Goal: Task Accomplishment & Management: Complete application form

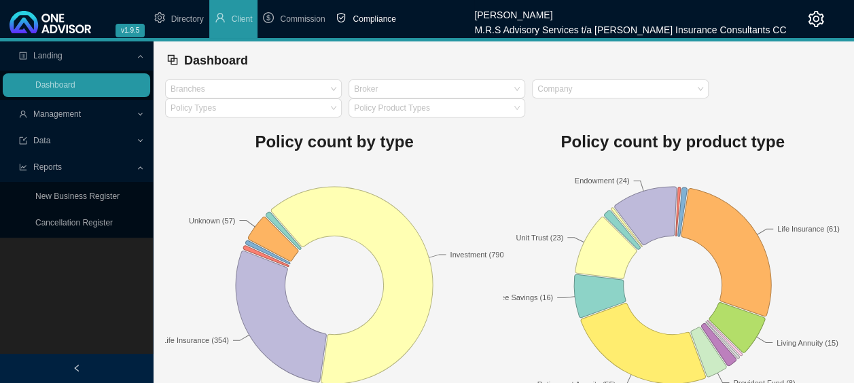
click at [382, 20] on span "Compliance" at bounding box center [374, 19] width 43 height 10
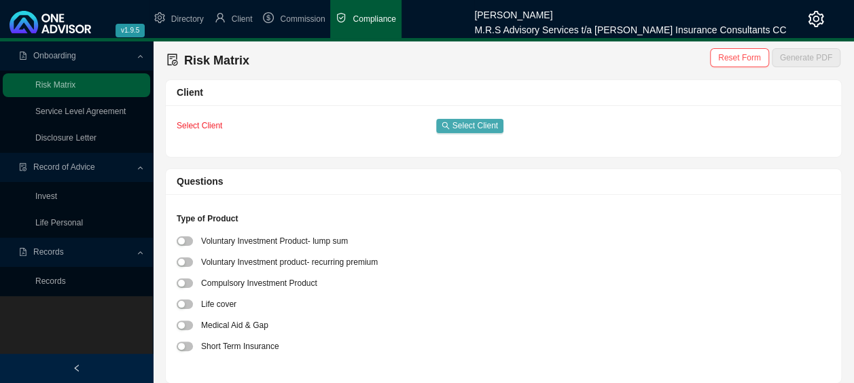
click at [471, 122] on span "Select Client" at bounding box center [475, 126] width 46 height 14
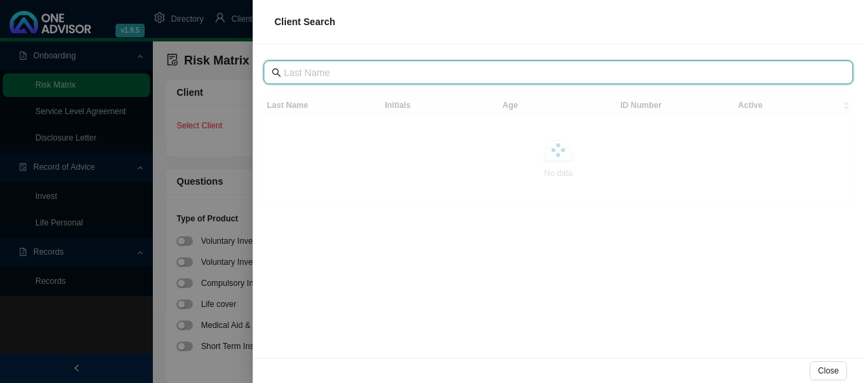
click at [468, 71] on input "text" at bounding box center [560, 72] width 552 height 15
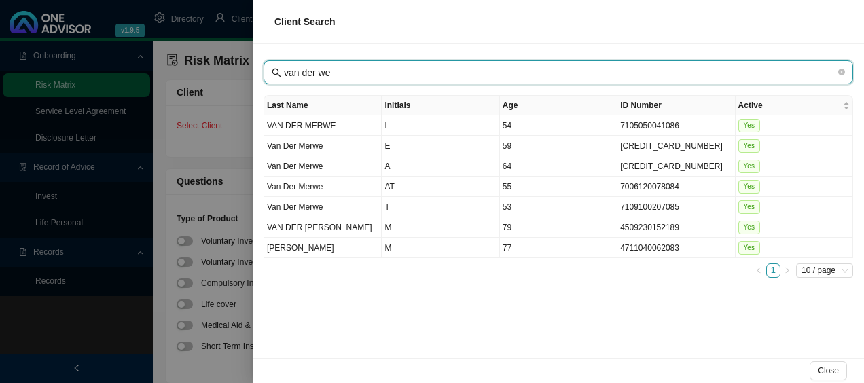
type input "van der [PERSON_NAME]"
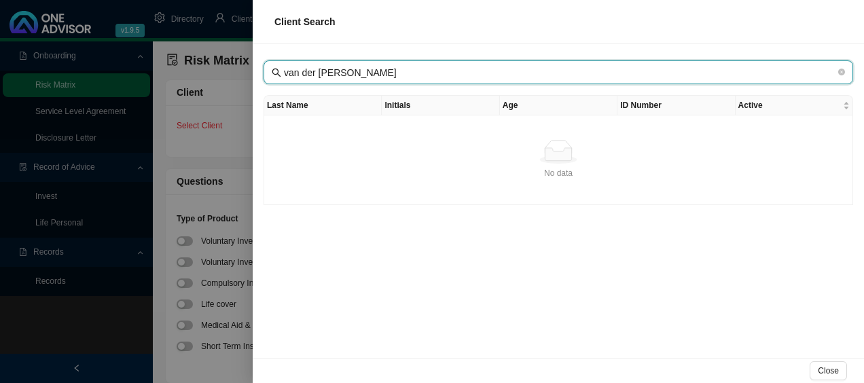
click at [838, 71] on icon "close-circle" at bounding box center [841, 72] width 7 height 7
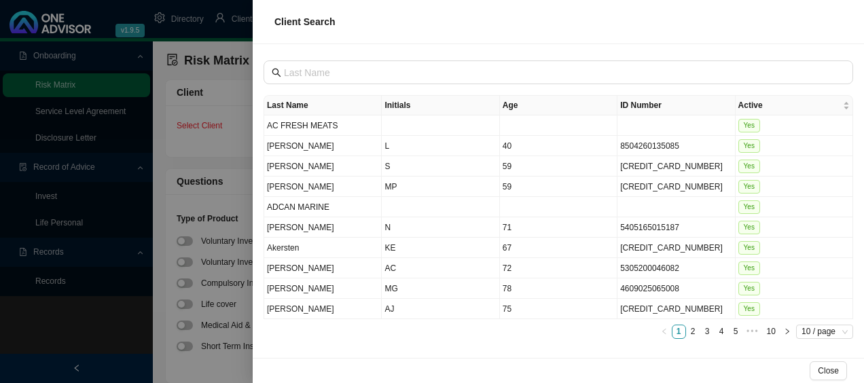
click at [232, 67] on div at bounding box center [432, 191] width 864 height 383
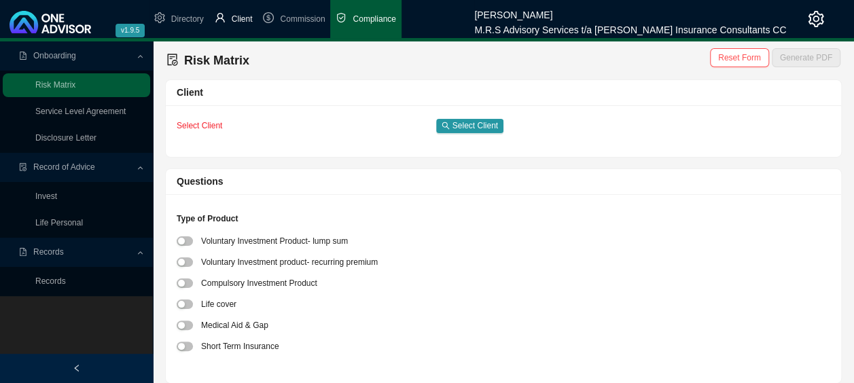
click at [238, 23] on span "Client" at bounding box center [242, 19] width 21 height 10
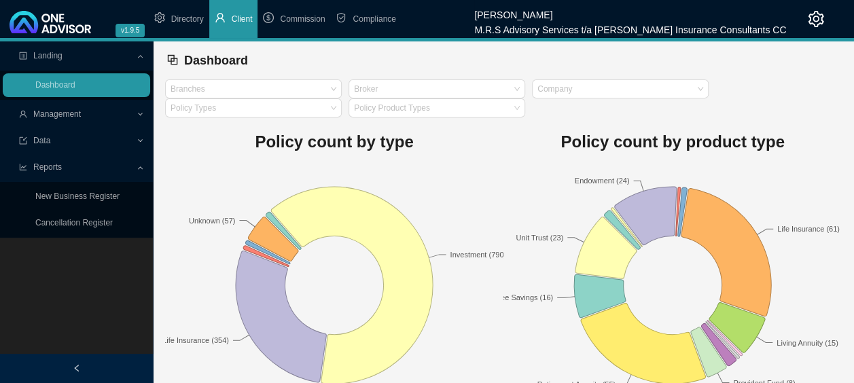
click at [109, 114] on span "Management" at bounding box center [77, 115] width 117 height 24
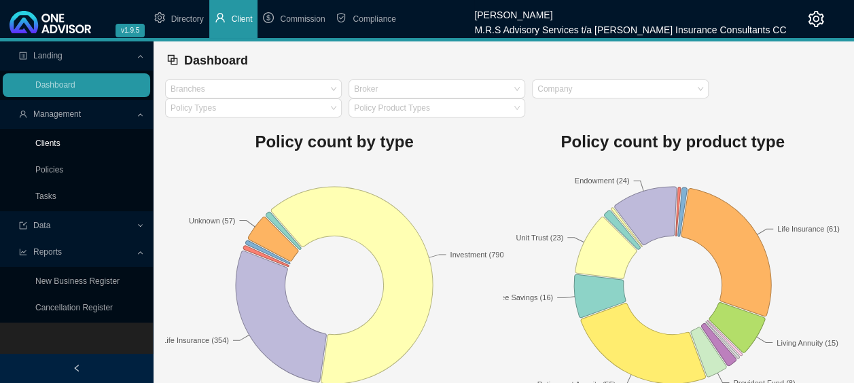
click at [60, 142] on link "Clients" at bounding box center [47, 144] width 25 height 10
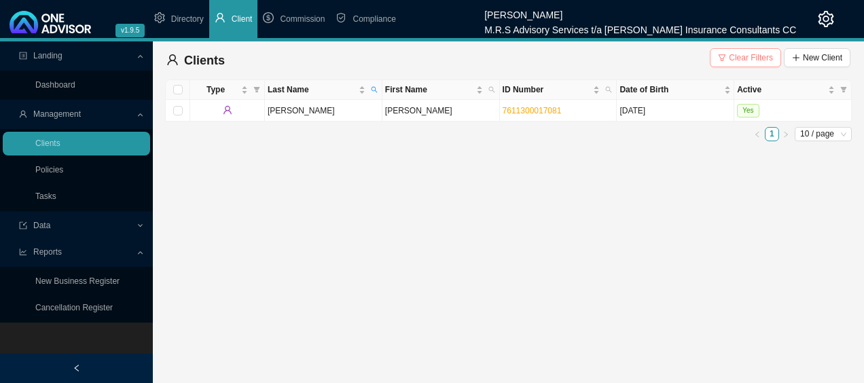
click at [735, 56] on span "Clear Filters" at bounding box center [751, 58] width 44 height 14
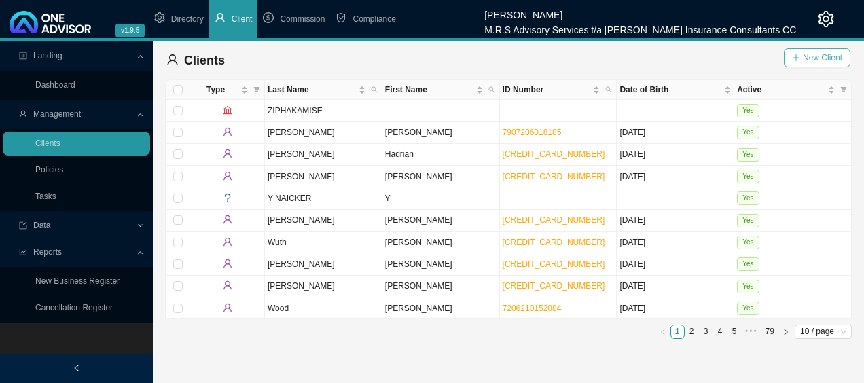
click at [832, 60] on span "New Client" at bounding box center [822, 58] width 39 height 14
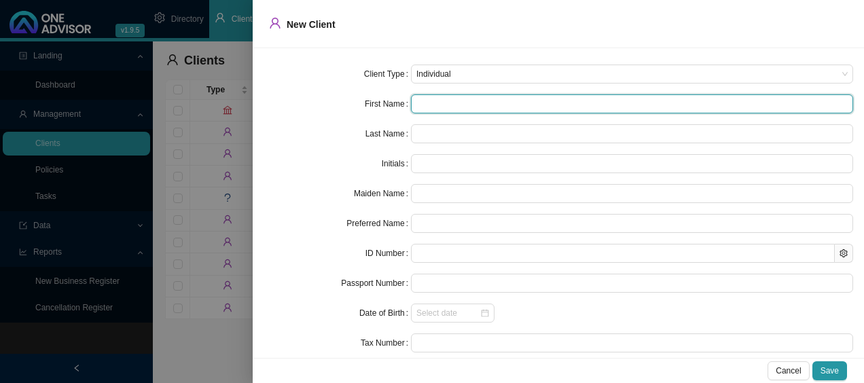
click at [501, 102] on input "text" at bounding box center [632, 103] width 442 height 19
type input "Y"
type input "Yo"
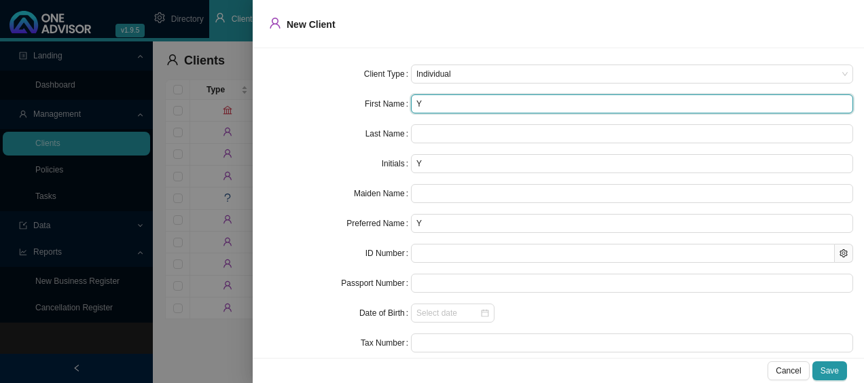
type input "Yo"
type input "Yol"
type input "Yola"
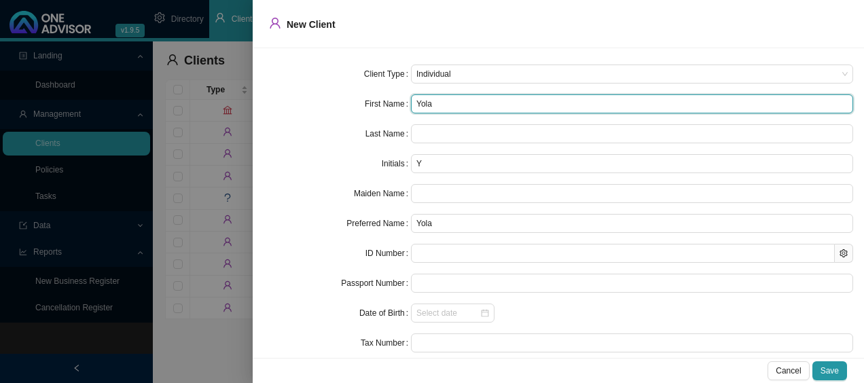
type input "Yolan"
type input "[PERSON_NAME]"
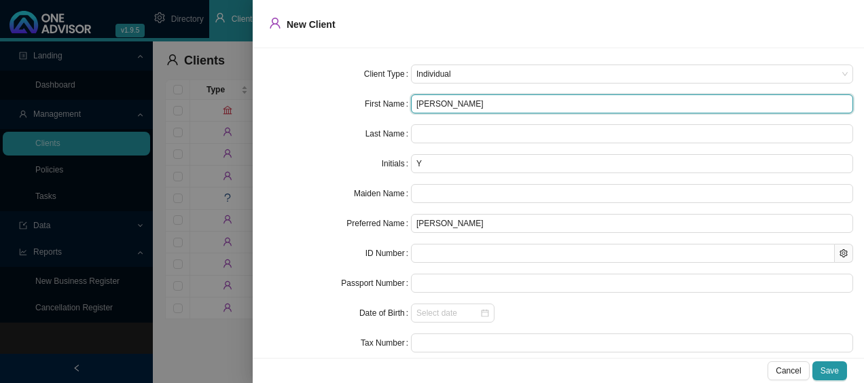
type input "[PERSON_NAME]"
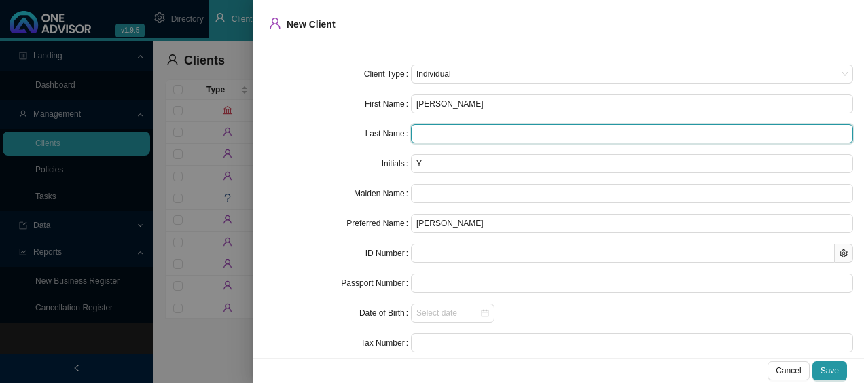
click at [492, 132] on input "text" at bounding box center [632, 133] width 442 height 19
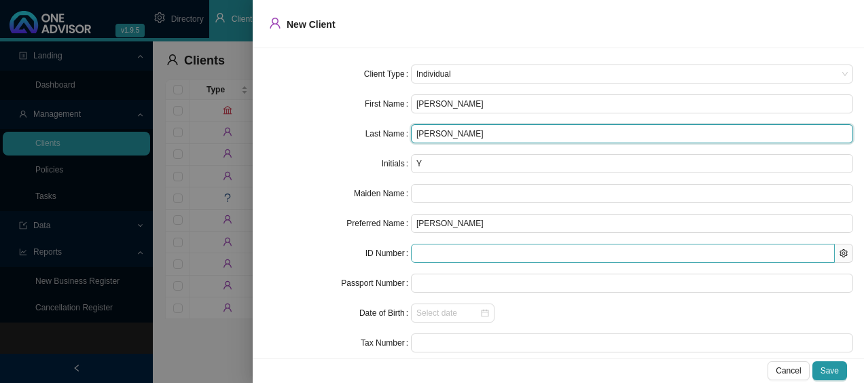
type input "[PERSON_NAME]"
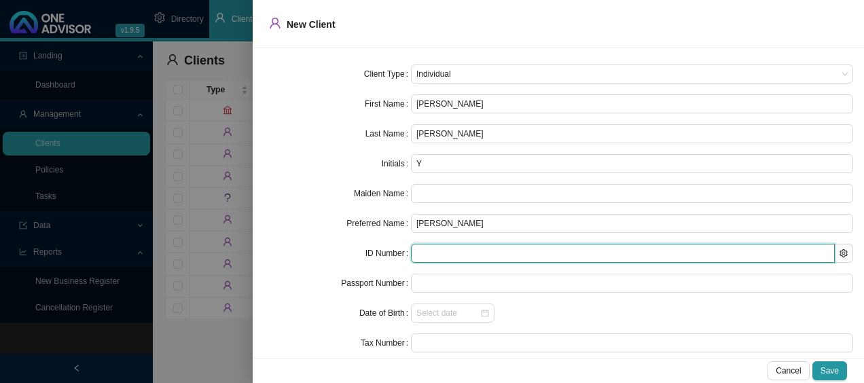
click at [441, 251] on input "text" at bounding box center [623, 253] width 424 height 19
type input "920603"
type input "[DATE]"
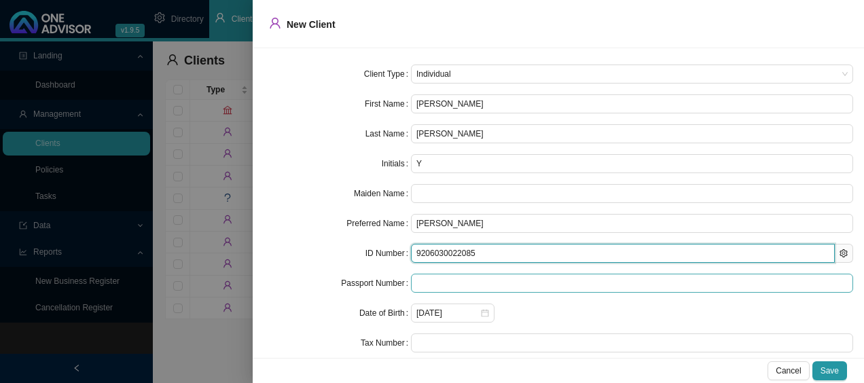
scroll to position [75, 0]
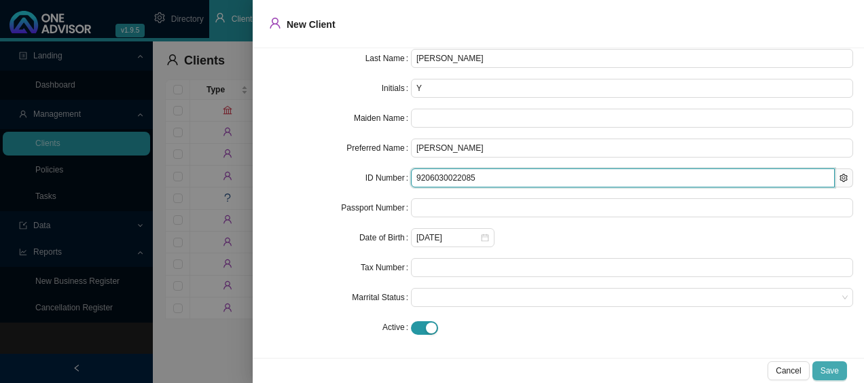
type input "9206030022085"
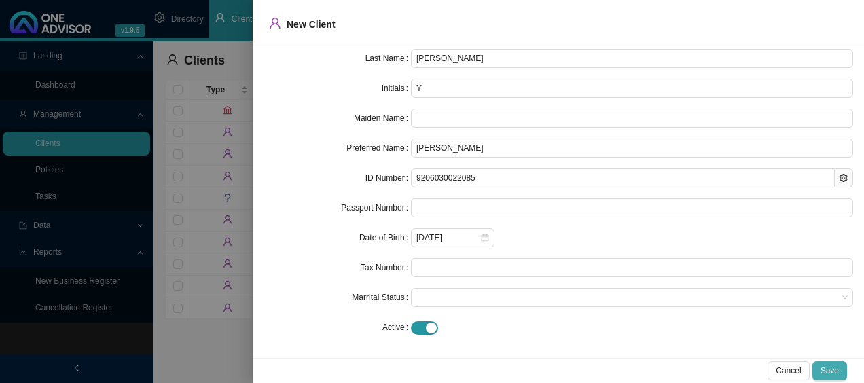
click at [830, 371] on span "Save" at bounding box center [829, 371] width 18 height 14
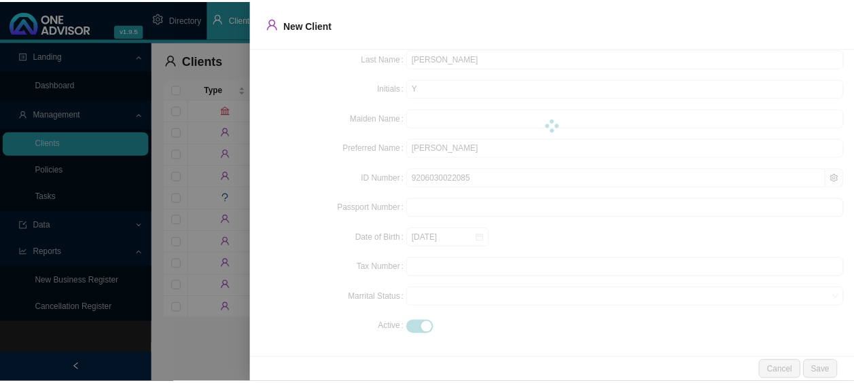
scroll to position [0, 0]
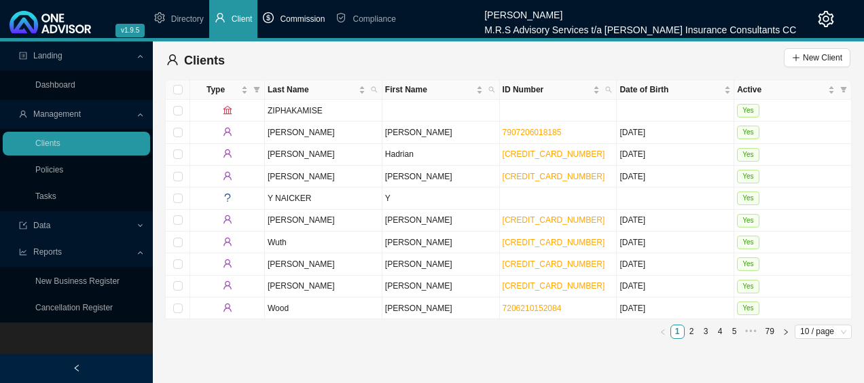
click at [310, 19] on span "Commission" at bounding box center [302, 19] width 45 height 10
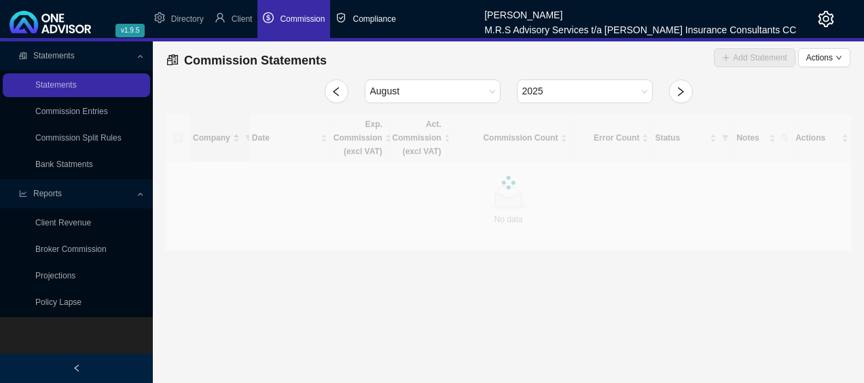
click at [381, 22] on span "Compliance" at bounding box center [374, 19] width 43 height 10
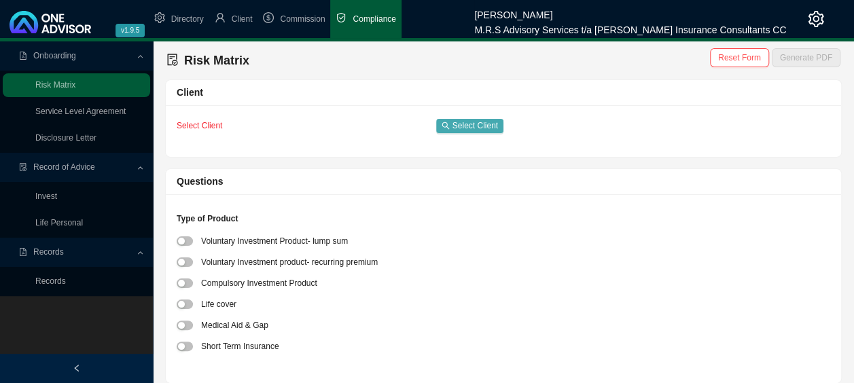
click at [478, 120] on span "Select Client" at bounding box center [475, 126] width 46 height 14
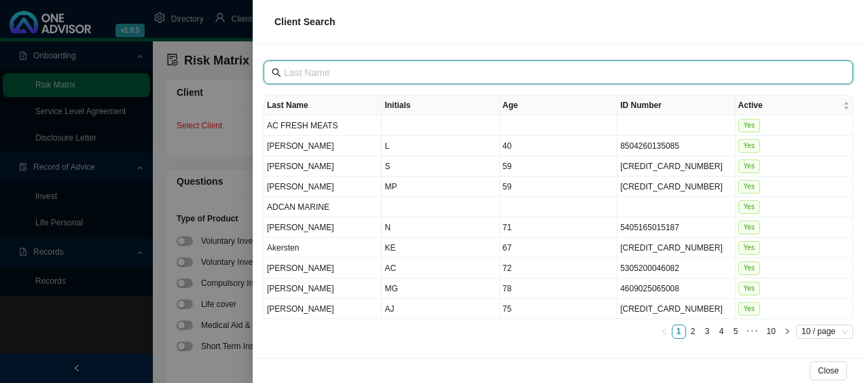
click at [465, 65] on input "text" at bounding box center [560, 72] width 552 height 15
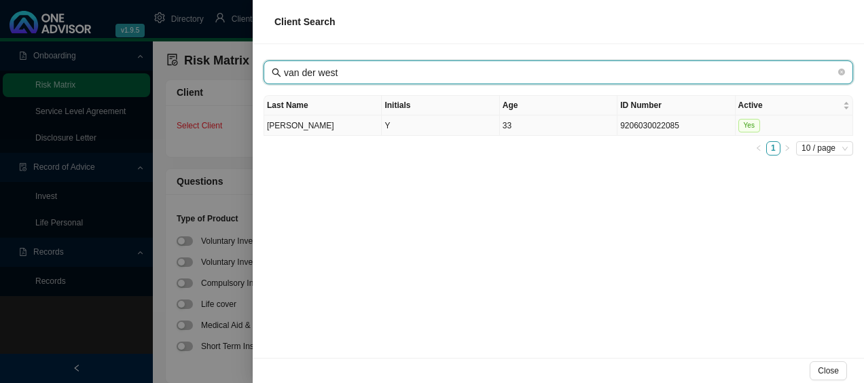
type input "van der west"
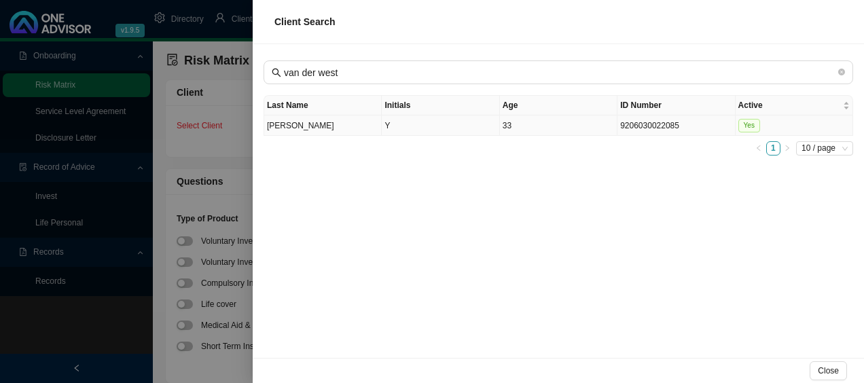
click at [342, 127] on td "[PERSON_NAME]" at bounding box center [323, 125] width 118 height 20
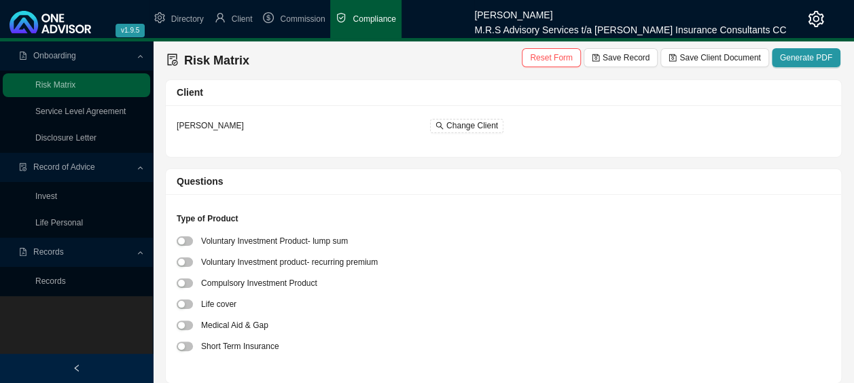
scroll to position [68, 0]
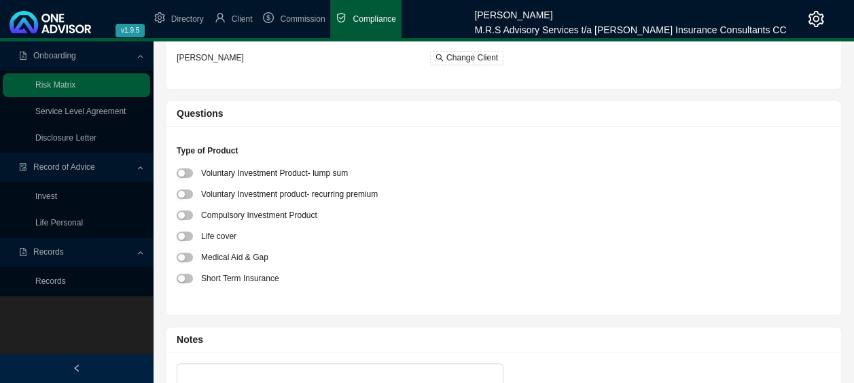
click at [187, 200] on div at bounding box center [189, 194] width 24 height 14
click at [187, 199] on div at bounding box center [189, 194] width 24 height 14
click at [189, 196] on span "button" at bounding box center [185, 194] width 16 height 10
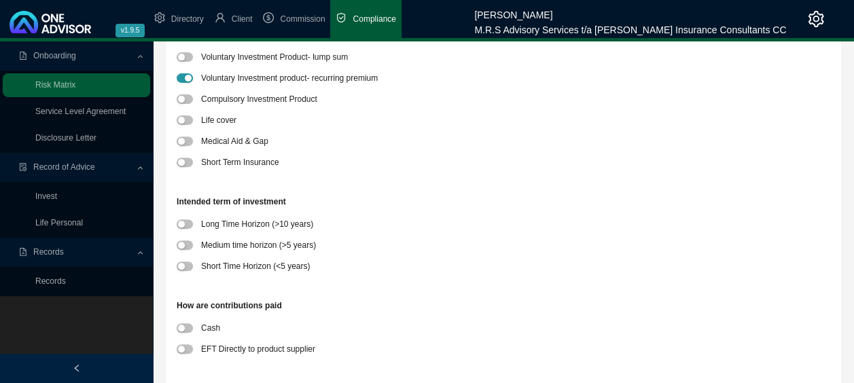
scroll to position [204, 0]
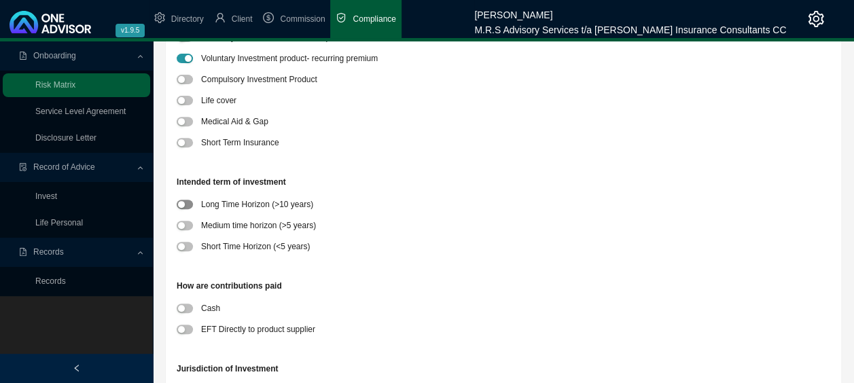
click at [187, 204] on span "button" at bounding box center [185, 205] width 16 height 10
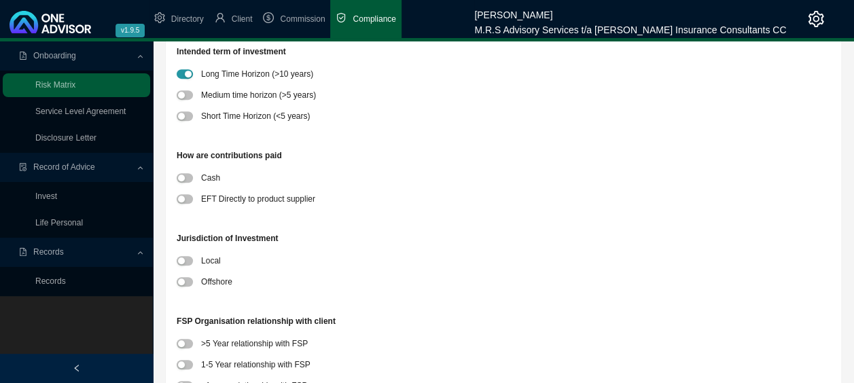
scroll to position [340, 0]
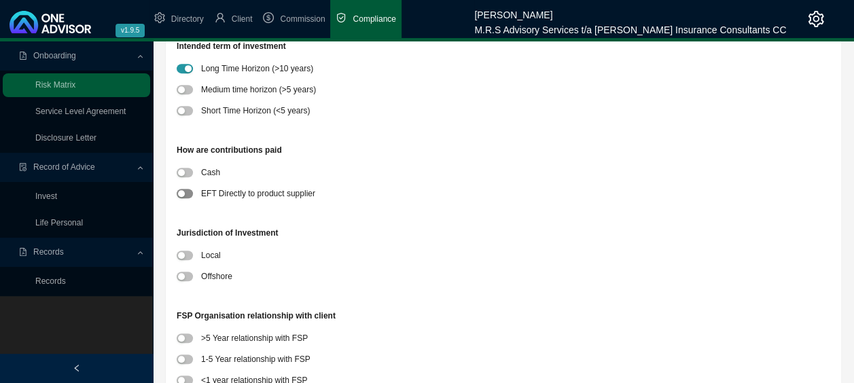
click at [189, 193] on span "button" at bounding box center [185, 194] width 16 height 10
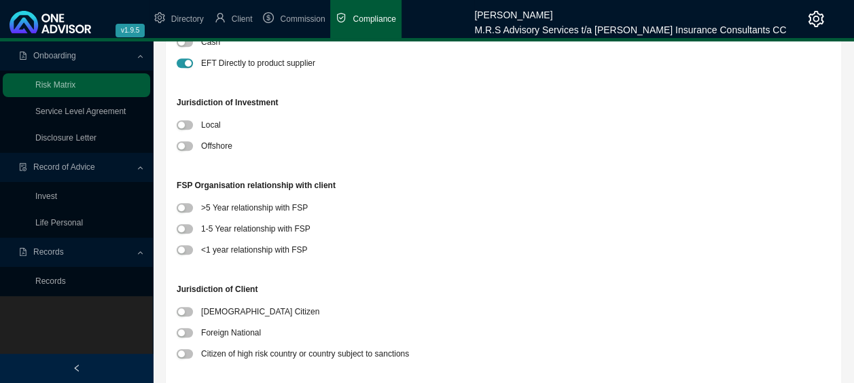
scroll to position [475, 0]
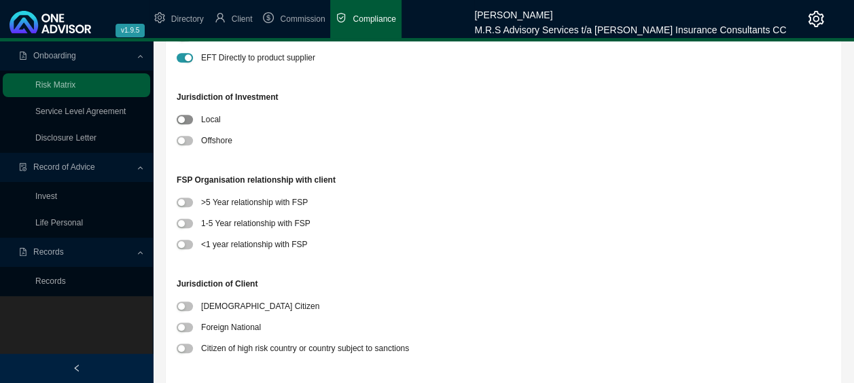
click at [192, 118] on span "button" at bounding box center [185, 120] width 16 height 10
click at [188, 201] on span "button" at bounding box center [185, 203] width 16 height 10
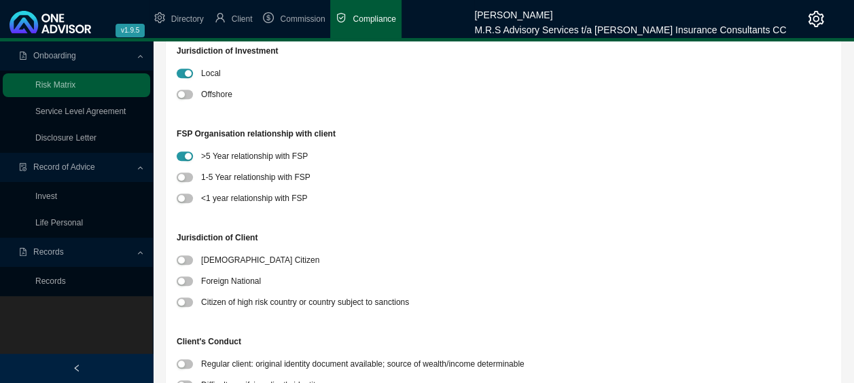
scroll to position [543, 0]
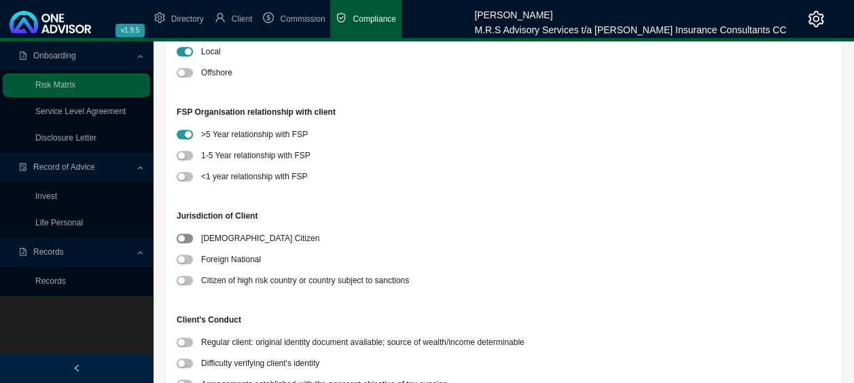
click at [186, 239] on span "button" at bounding box center [185, 239] width 16 height 10
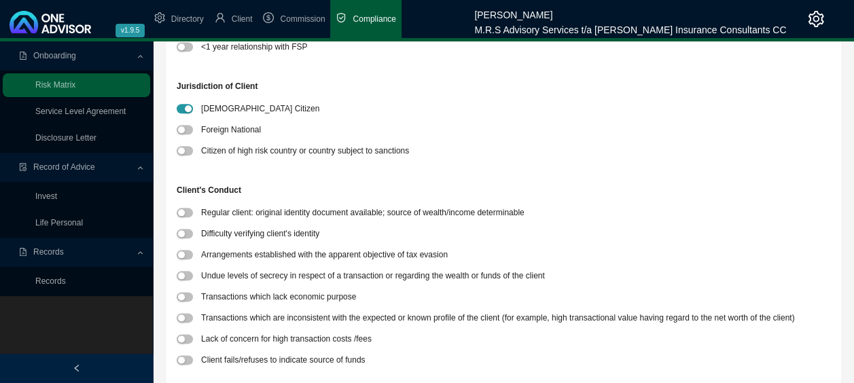
scroll to position [679, 0]
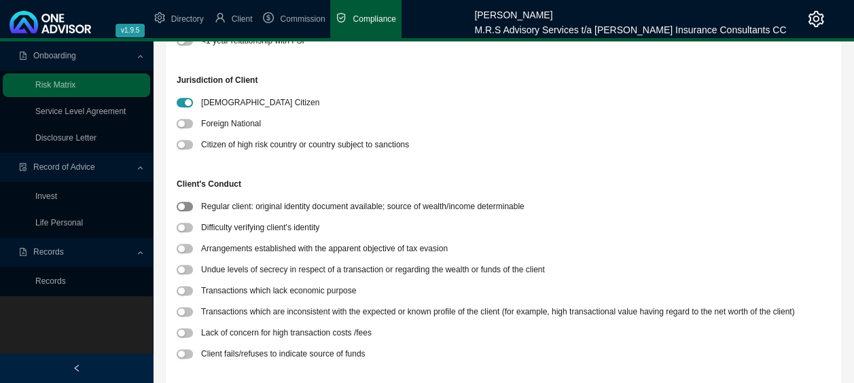
click at [190, 206] on span "button" at bounding box center [185, 207] width 16 height 10
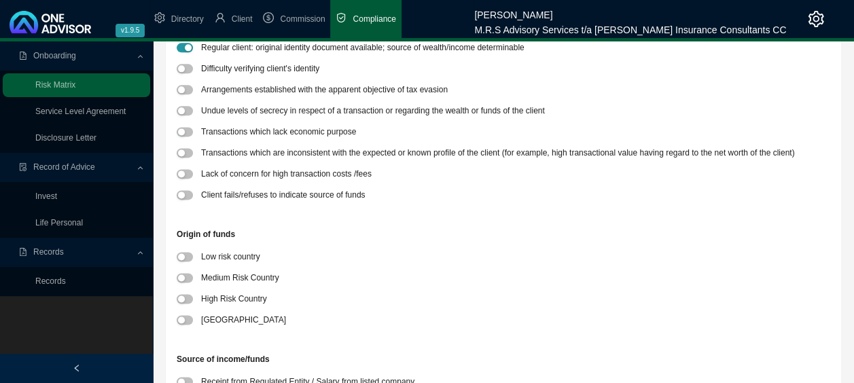
scroll to position [951, 0]
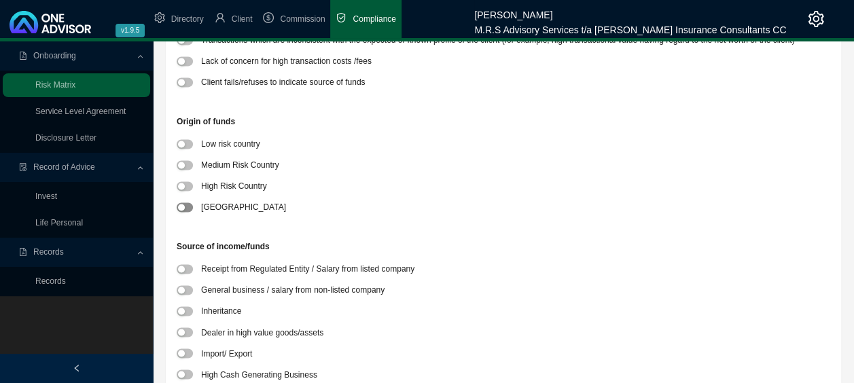
click at [186, 208] on span "button" at bounding box center [185, 207] width 16 height 10
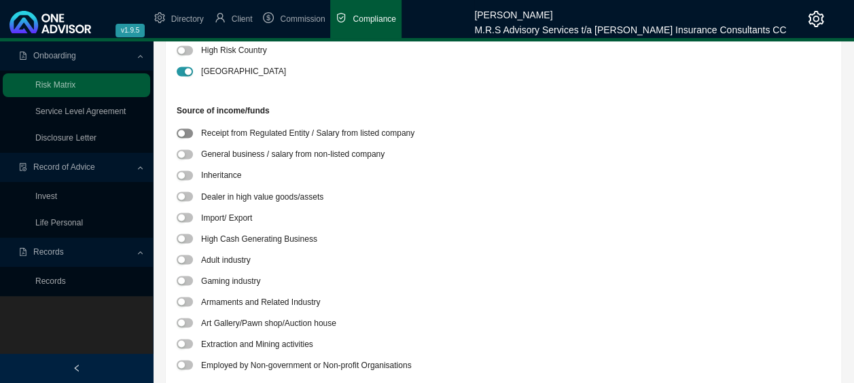
click at [187, 136] on span "button" at bounding box center [185, 133] width 16 height 10
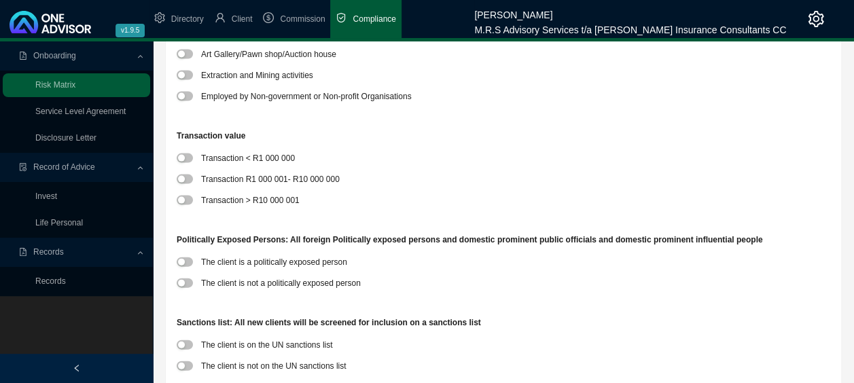
scroll to position [1358, 0]
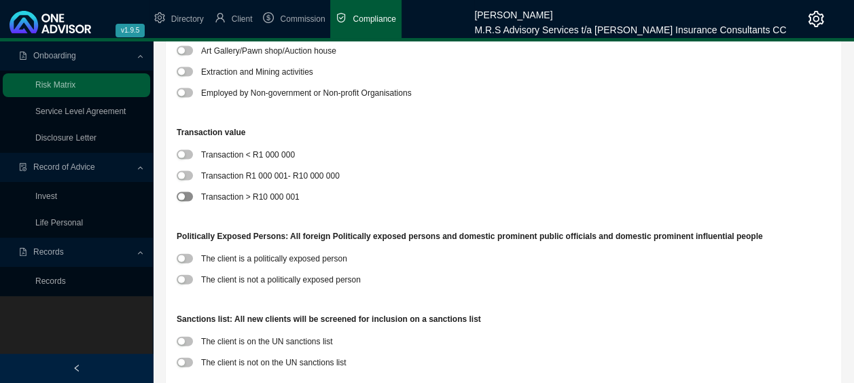
click at [187, 198] on span "button" at bounding box center [185, 197] width 16 height 10
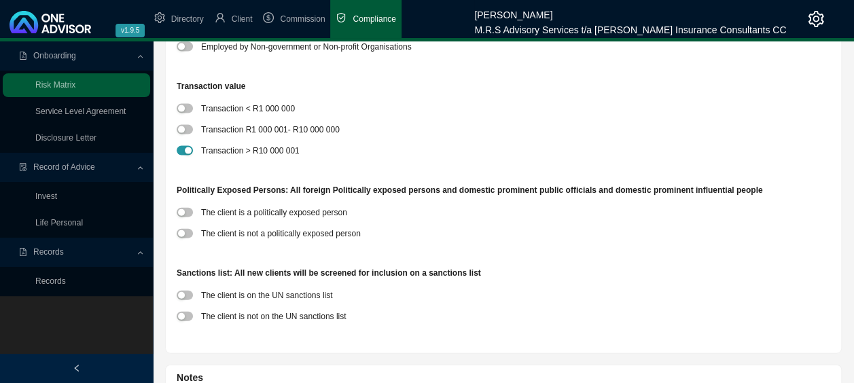
scroll to position [1426, 0]
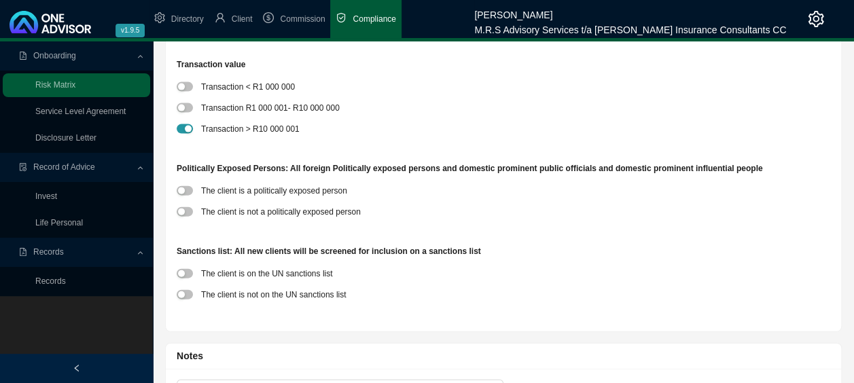
click at [192, 215] on div at bounding box center [189, 211] width 24 height 14
click at [189, 213] on span "button" at bounding box center [185, 212] width 16 height 10
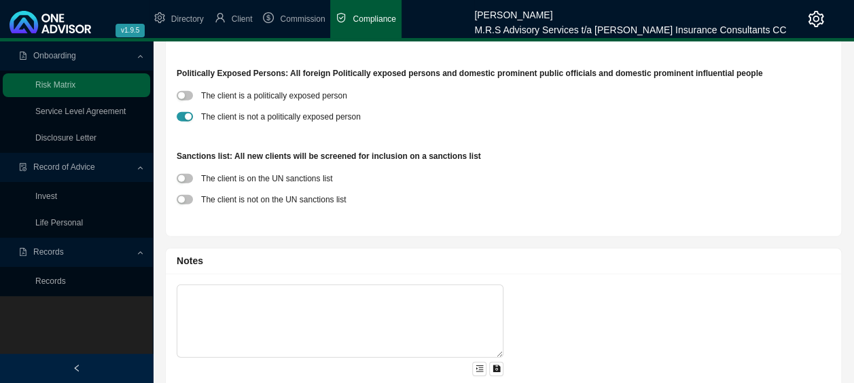
scroll to position [1546, 0]
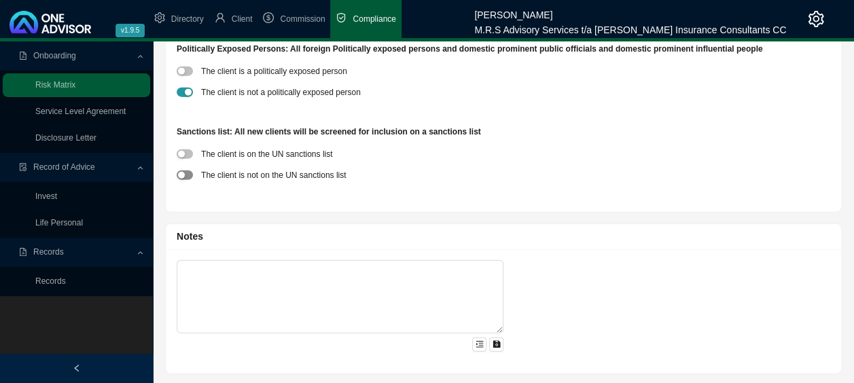
click at [189, 176] on span "button" at bounding box center [185, 175] width 16 height 10
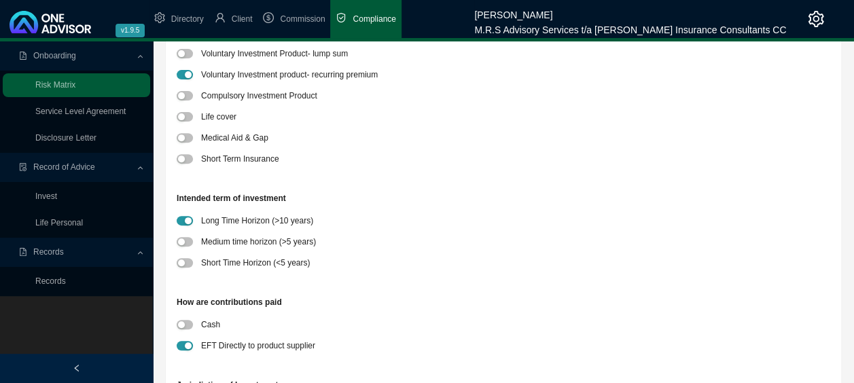
scroll to position [0, 0]
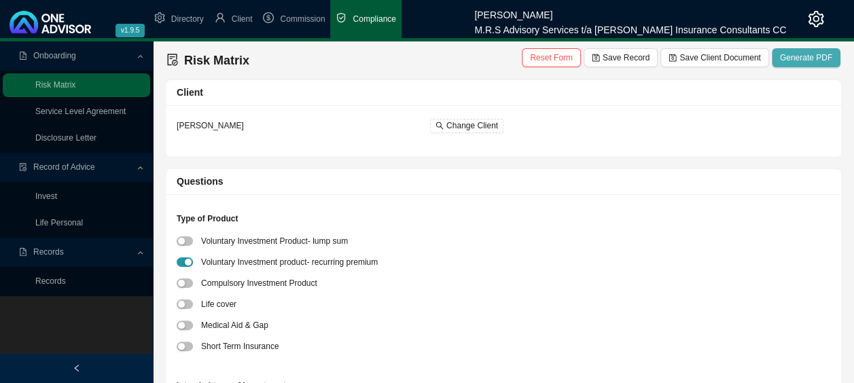
click at [817, 58] on span "Generate PDF" at bounding box center [806, 58] width 52 height 14
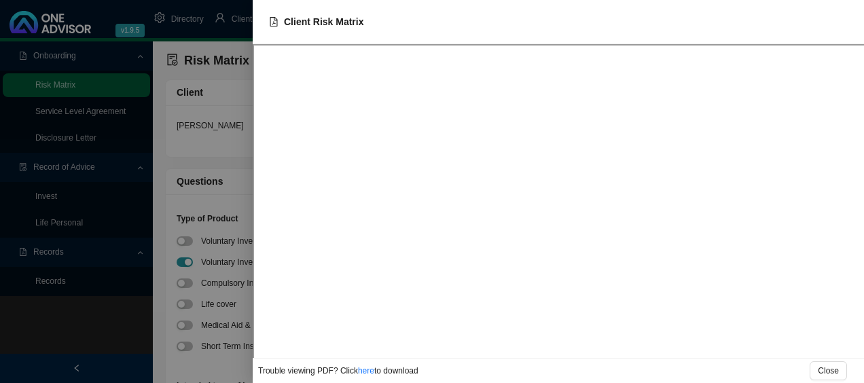
click at [133, 346] on div at bounding box center [432, 191] width 864 height 383
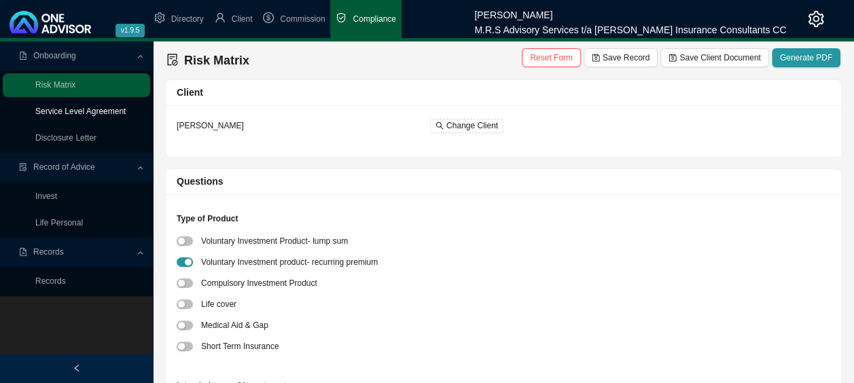
click at [111, 112] on link "Service Level Agreement" at bounding box center [80, 112] width 90 height 10
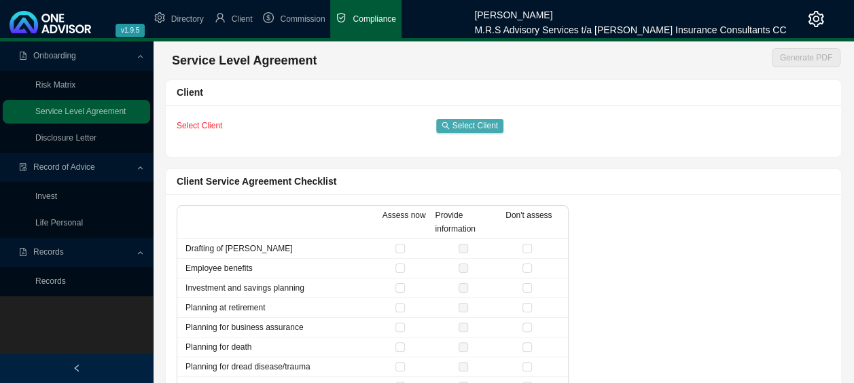
click at [490, 121] on span "Select Client" at bounding box center [475, 126] width 46 height 14
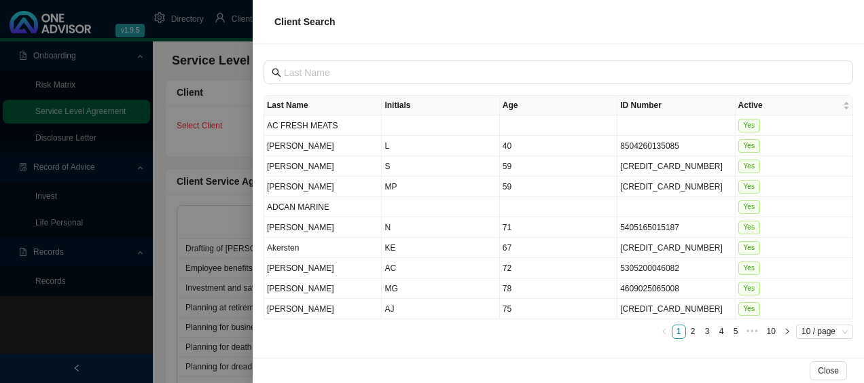
click at [504, 56] on div "Last Name Initials Age ID Number Active AC FRESH MEATS Yes [PERSON_NAME] L 40 8…" at bounding box center [558, 201] width 611 height 314
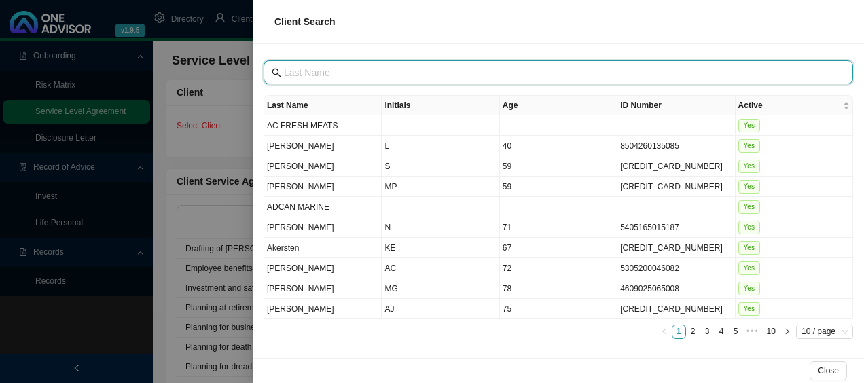
click at [506, 73] on input "text" at bounding box center [560, 72] width 552 height 15
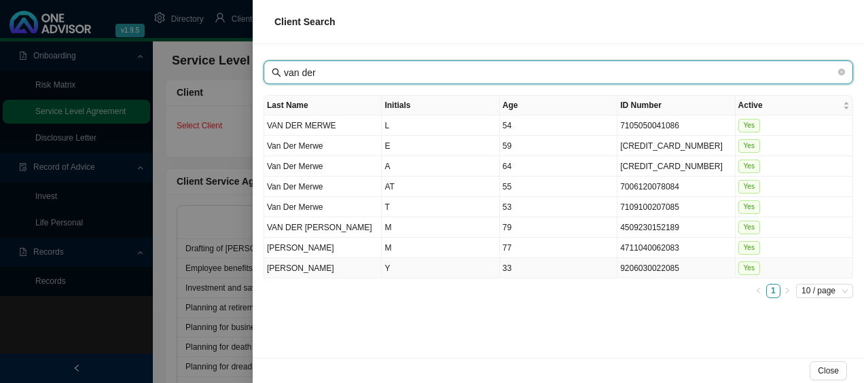
type input "van der"
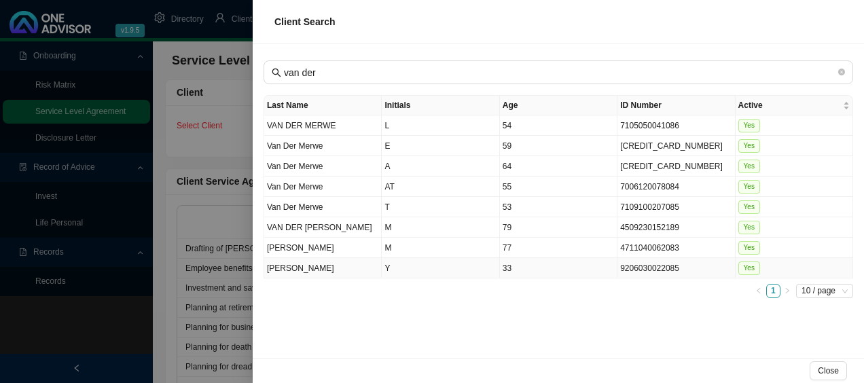
click at [322, 268] on td "[PERSON_NAME]" at bounding box center [323, 268] width 118 height 20
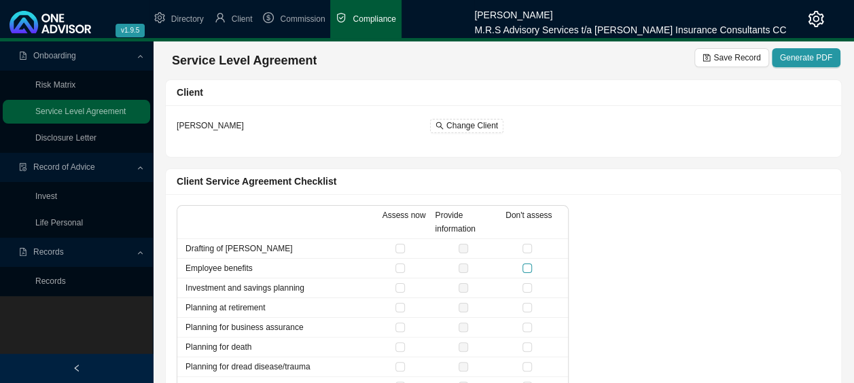
click at [526, 270] on input "checkbox" at bounding box center [527, 269] width 10 height 10
click at [524, 265] on input "checkbox" at bounding box center [527, 269] width 10 height 10
checkbox input "false"
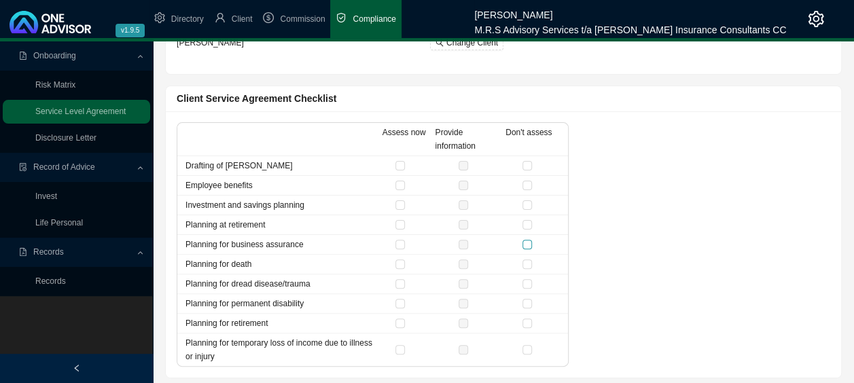
scroll to position [86, 0]
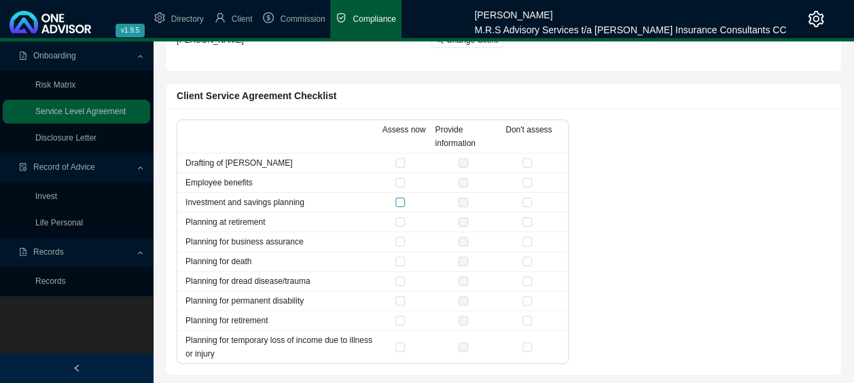
click at [399, 198] on input "checkbox" at bounding box center [400, 203] width 10 height 10
checkbox input "true"
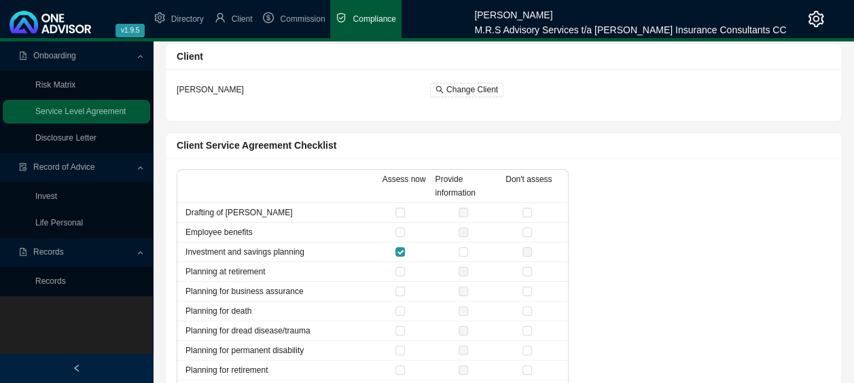
scroll to position [0, 0]
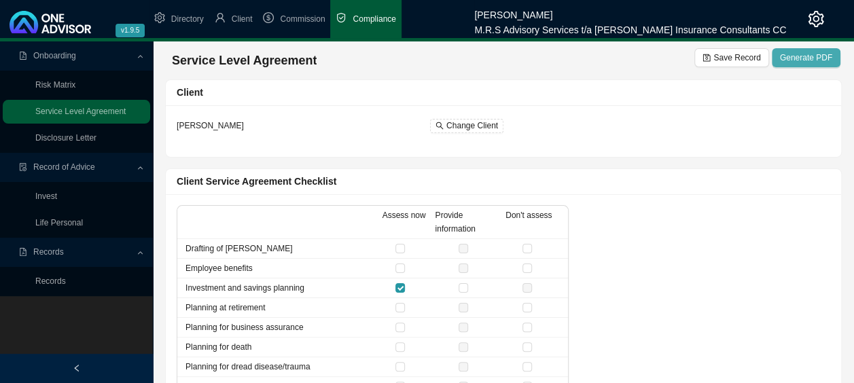
click at [810, 62] on span "Generate PDF" at bounding box center [806, 58] width 52 height 14
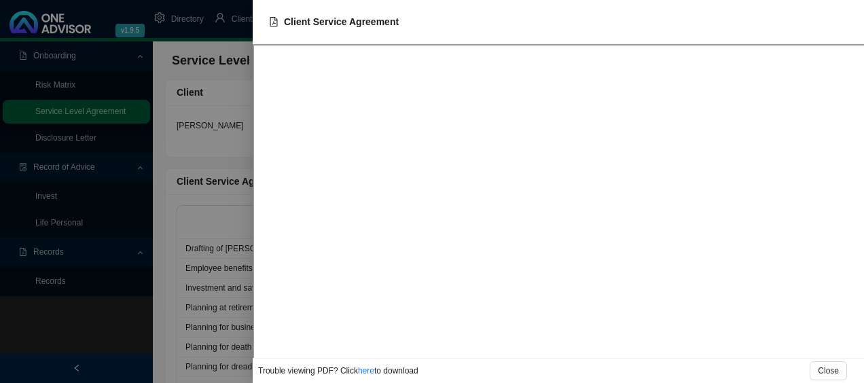
drag, startPoint x: 75, startPoint y: 344, endPoint x: 97, endPoint y: 325, distance: 29.4
click at [75, 345] on div at bounding box center [432, 191] width 864 height 383
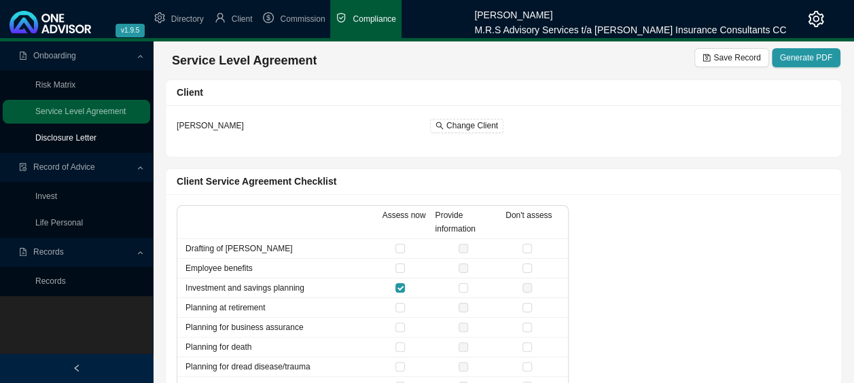
click at [92, 137] on link "Disclosure Letter" at bounding box center [65, 138] width 61 height 10
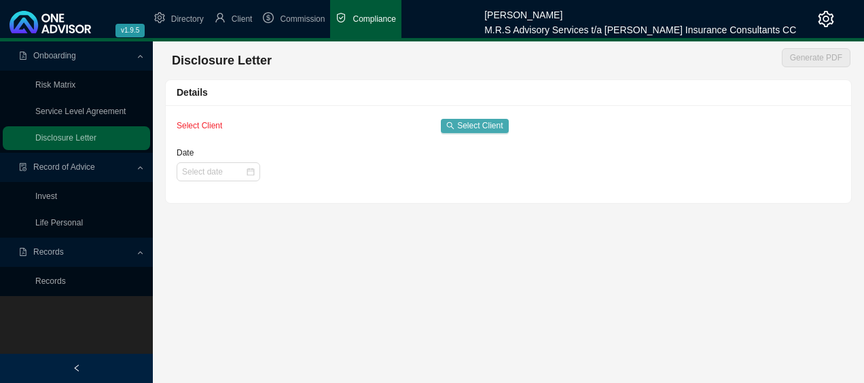
click at [486, 125] on span "Select Client" at bounding box center [480, 126] width 46 height 14
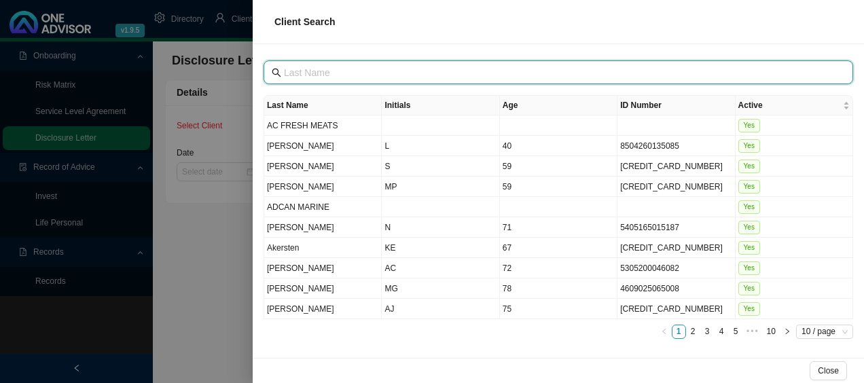
click at [552, 74] on input "text" at bounding box center [560, 72] width 552 height 15
click at [341, 77] on input "text" at bounding box center [560, 72] width 552 height 15
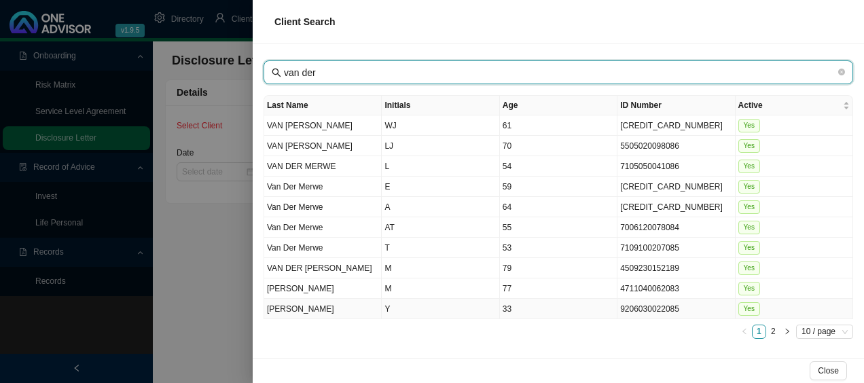
type input "van der"
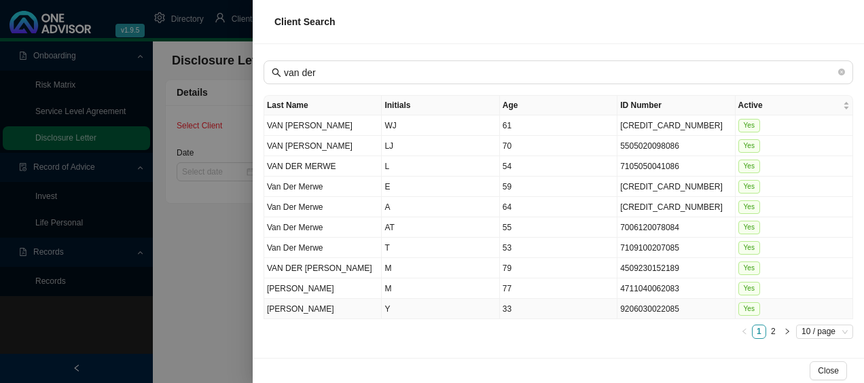
click at [328, 310] on td "[PERSON_NAME]" at bounding box center [323, 309] width 118 height 20
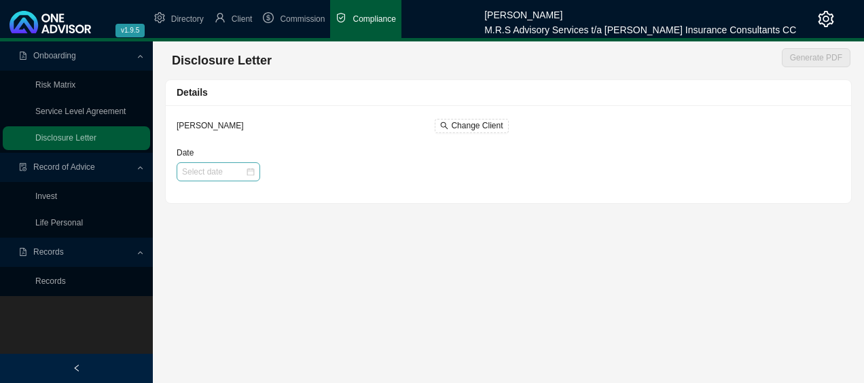
click at [250, 173] on div at bounding box center [218, 172] width 73 height 14
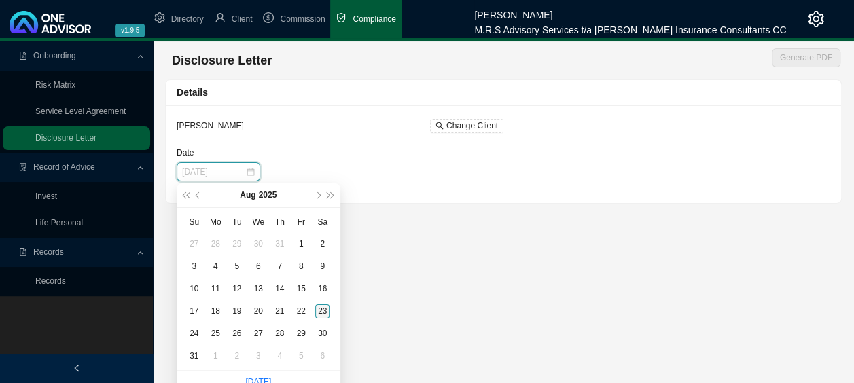
type input "[DATE]"
click at [321, 315] on div "23" at bounding box center [322, 311] width 14 height 14
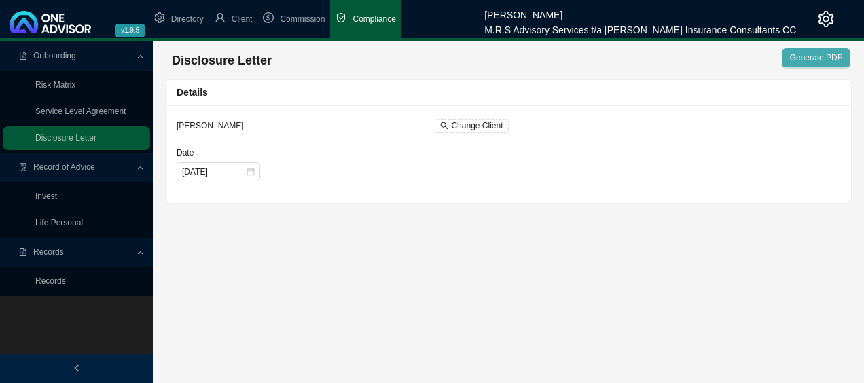
click at [820, 63] on span "Generate PDF" at bounding box center [816, 58] width 52 height 14
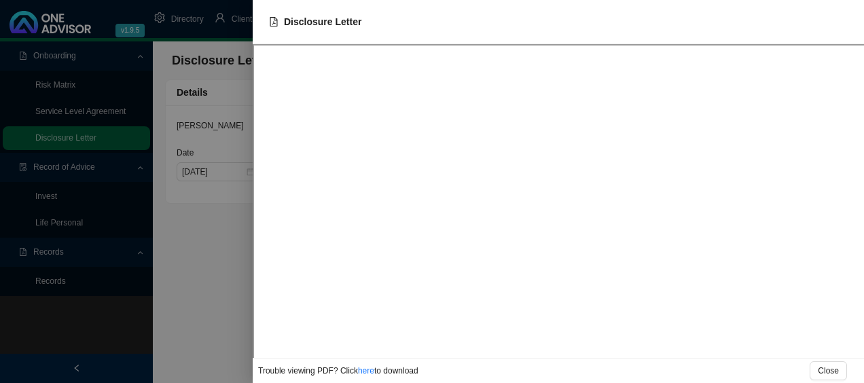
click at [200, 283] on div at bounding box center [432, 191] width 864 height 383
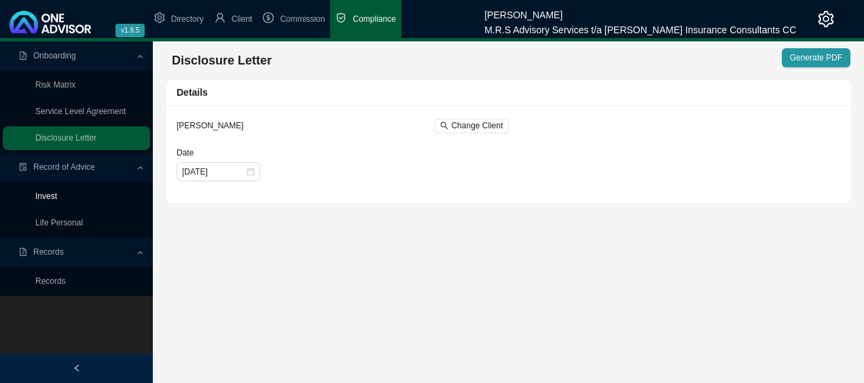
click at [57, 194] on link "Invest" at bounding box center [46, 197] width 22 height 10
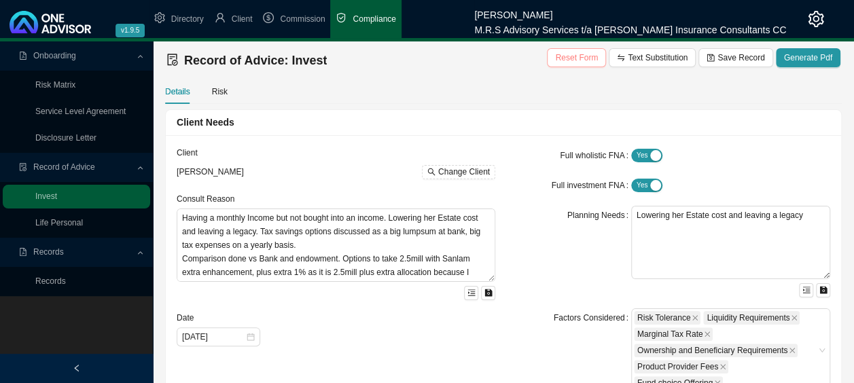
click at [591, 56] on span "Reset Form" at bounding box center [576, 58] width 43 height 14
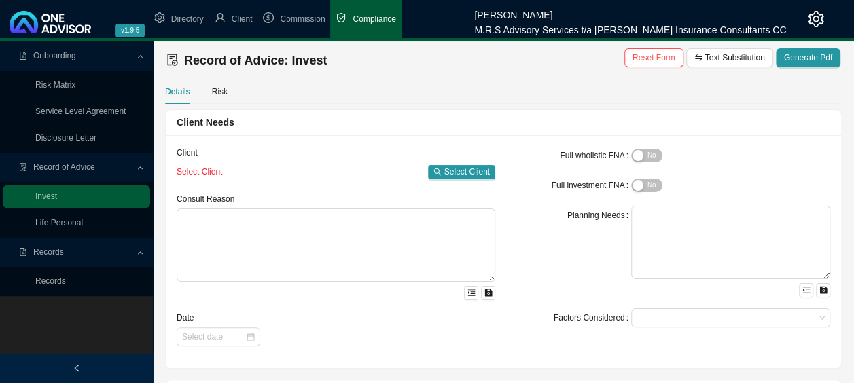
click at [463, 161] on div "Client" at bounding box center [336, 154] width 319 height 16
click at [463, 172] on span "Select Client" at bounding box center [467, 172] width 46 height 14
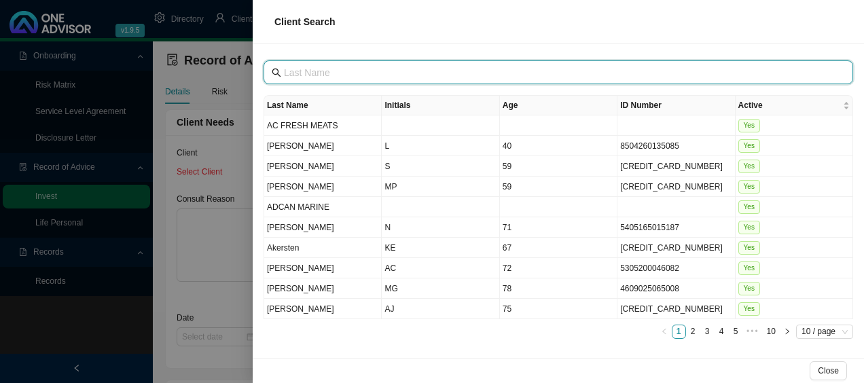
click at [428, 66] on input "text" at bounding box center [560, 72] width 552 height 15
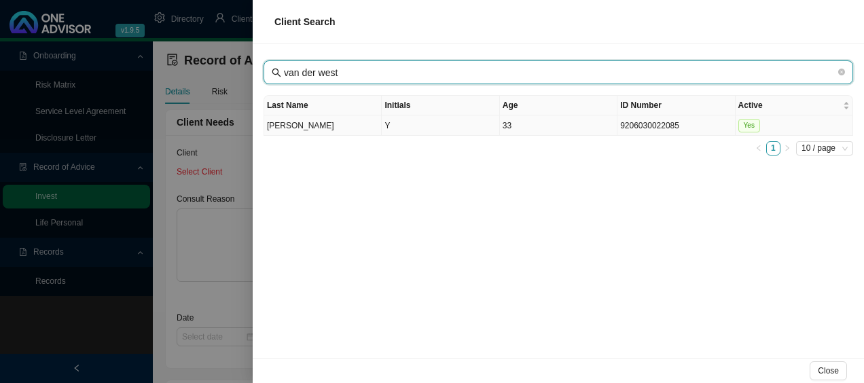
type input "van der west"
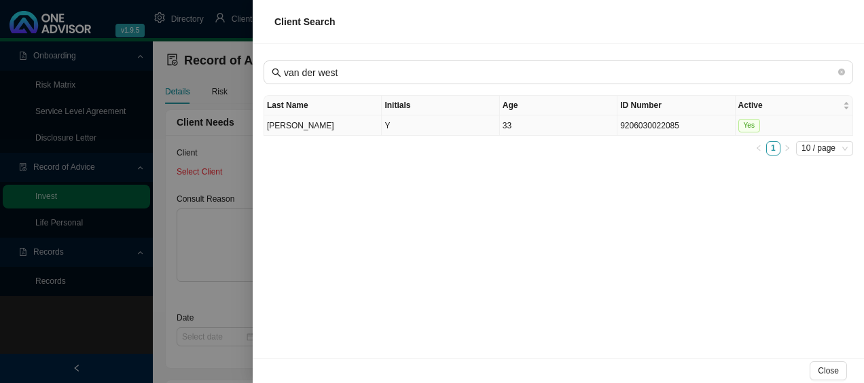
click at [353, 128] on td "[PERSON_NAME]" at bounding box center [323, 125] width 118 height 20
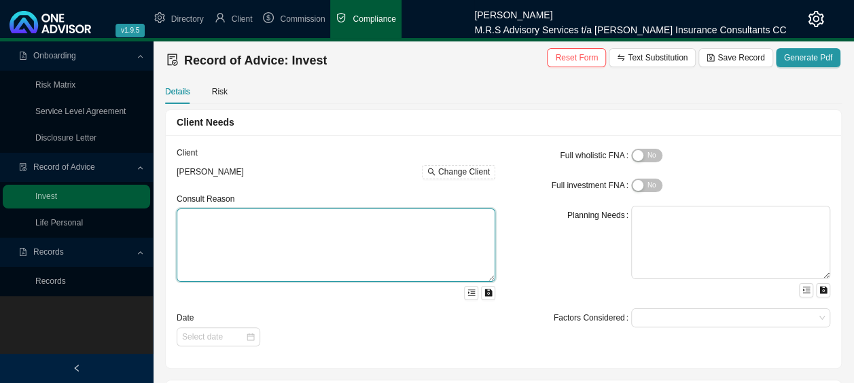
click at [227, 221] on textarea at bounding box center [336, 245] width 319 height 73
click at [377, 216] on textarea "Investing for a long term goal and or Retirement" at bounding box center [336, 245] width 319 height 73
type textarea "Investing for a long term goal"
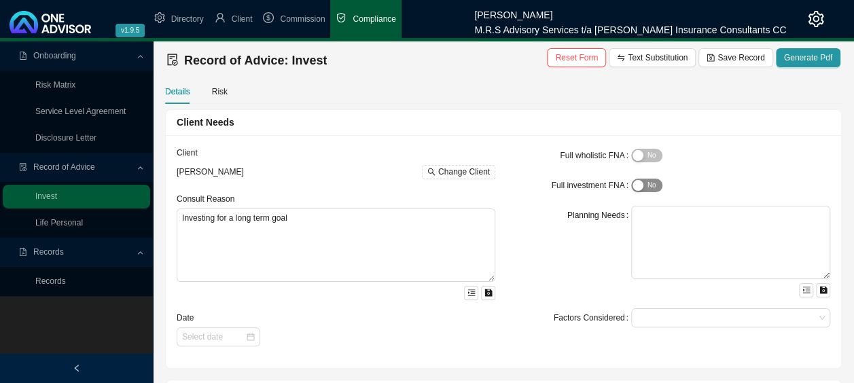
click at [655, 187] on span "Yes No" at bounding box center [646, 186] width 31 height 14
click at [641, 189] on span "Yes No" at bounding box center [646, 186] width 31 height 14
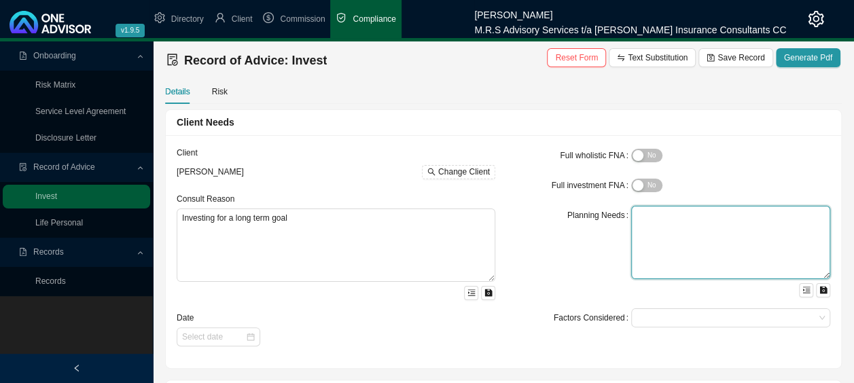
click at [676, 224] on textarea at bounding box center [730, 242] width 199 height 73
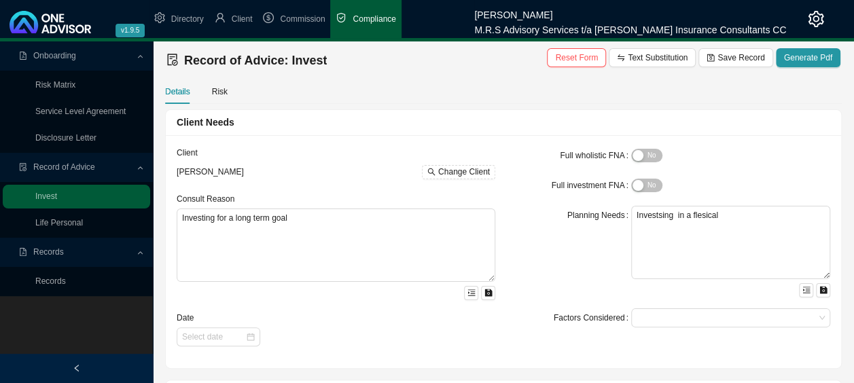
drag, startPoint x: 697, startPoint y: 216, endPoint x: 691, endPoint y: 181, distance: 35.1
click at [691, 181] on div "Yes No" at bounding box center [730, 186] width 199 height 14
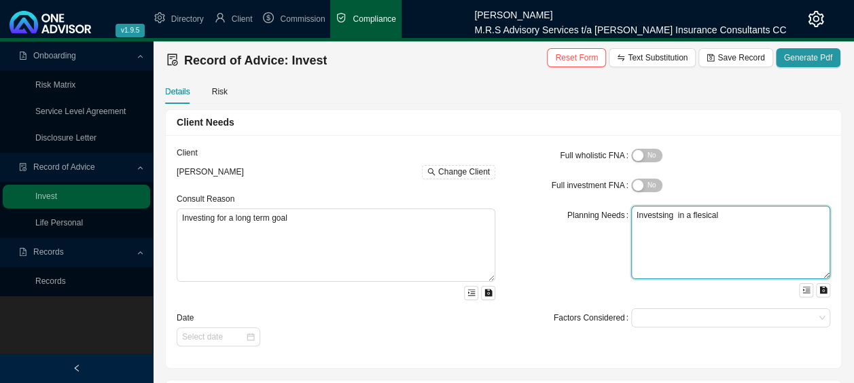
click at [723, 221] on textarea "Investsing in a flesical" at bounding box center [730, 242] width 199 height 73
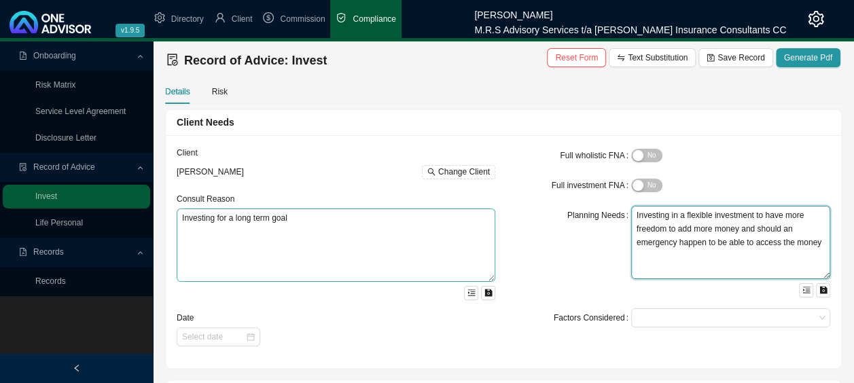
type textarea "Investing in a flexible investment to have more freedom to add more money and s…"
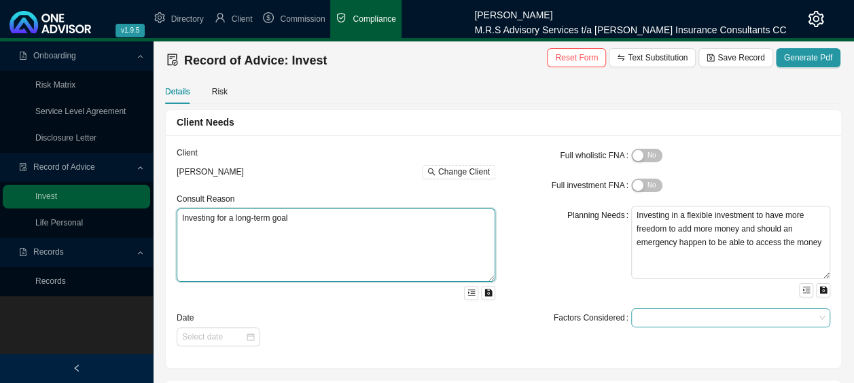
click at [695, 321] on div at bounding box center [724, 318] width 181 height 10
type textarea "Investing for a long-term goal"
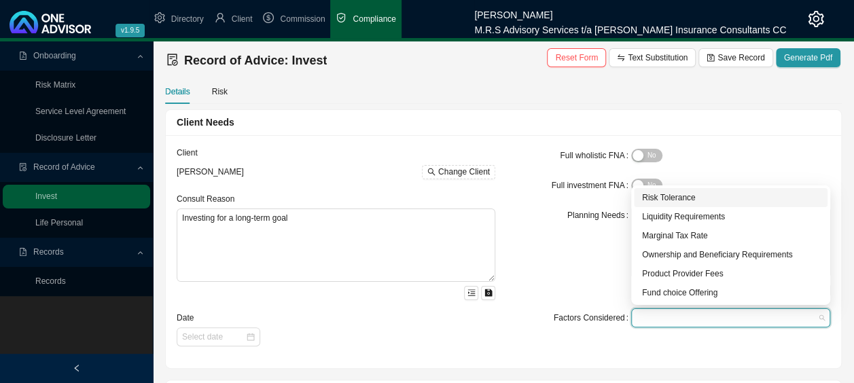
click at [687, 202] on div "Risk Tolerance" at bounding box center [730, 198] width 177 height 14
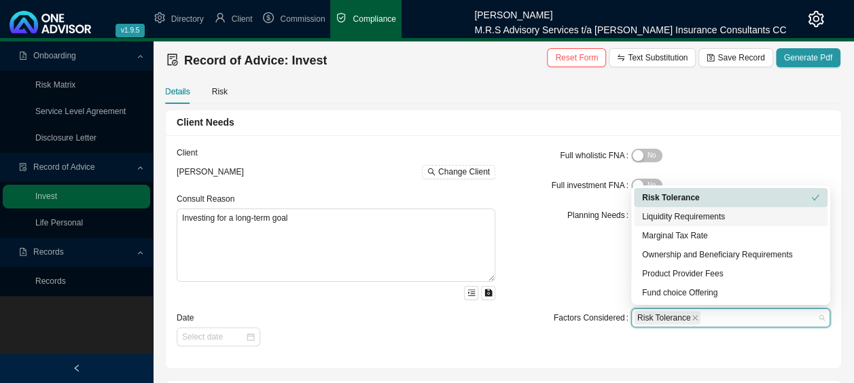
click at [712, 219] on div "Liquidity Requirements" at bounding box center [730, 217] width 177 height 14
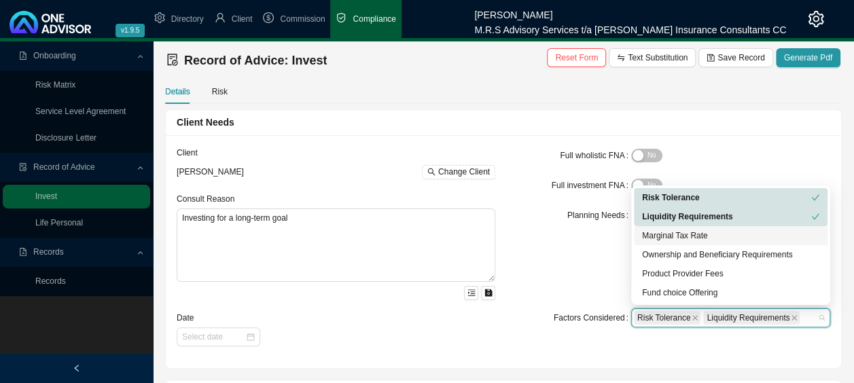
click at [703, 239] on div "Marginal Tax Rate" at bounding box center [730, 236] width 177 height 14
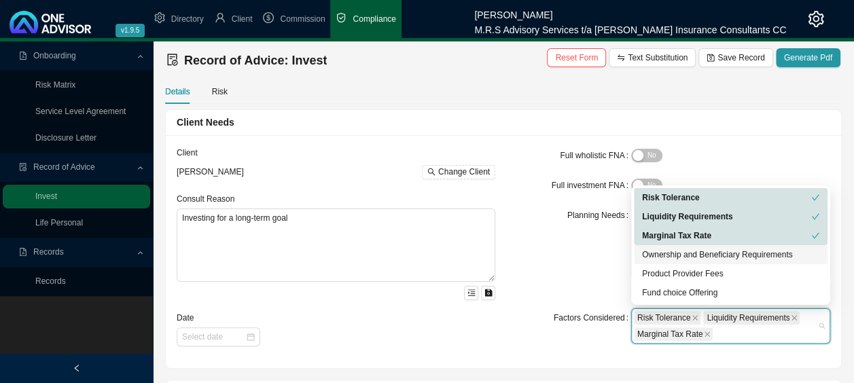
click at [758, 255] on div "Ownership and Beneficiary Requirements" at bounding box center [730, 255] width 177 height 14
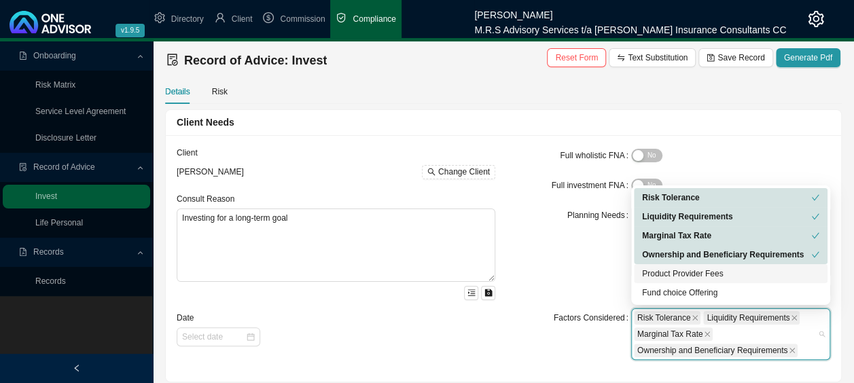
click at [719, 278] on div "Product Provider Fees" at bounding box center [730, 274] width 177 height 14
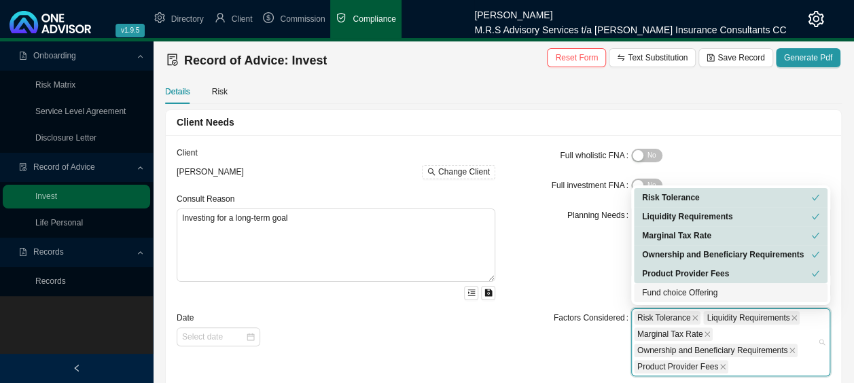
click at [734, 293] on div "Fund choice Offering" at bounding box center [730, 293] width 177 height 14
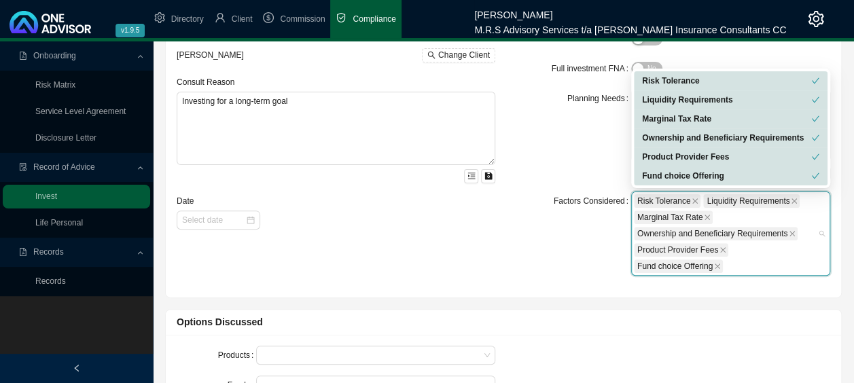
scroll to position [136, 0]
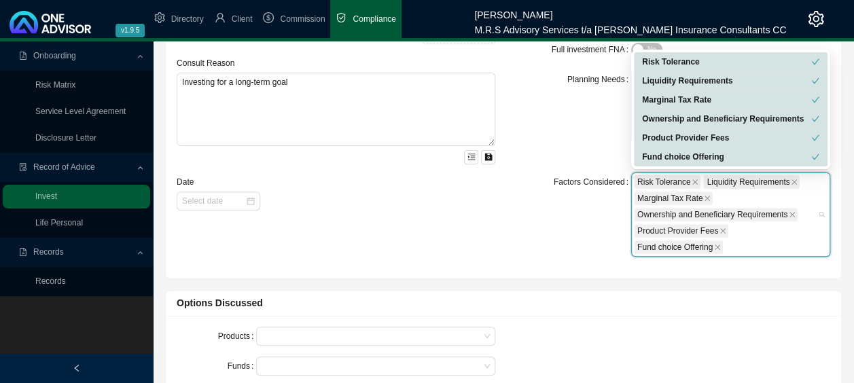
click at [332, 241] on div "Client [PERSON_NAME] Change Client Consult Reason Investing for a long-term goa…" at bounding box center [335, 138] width 335 height 257
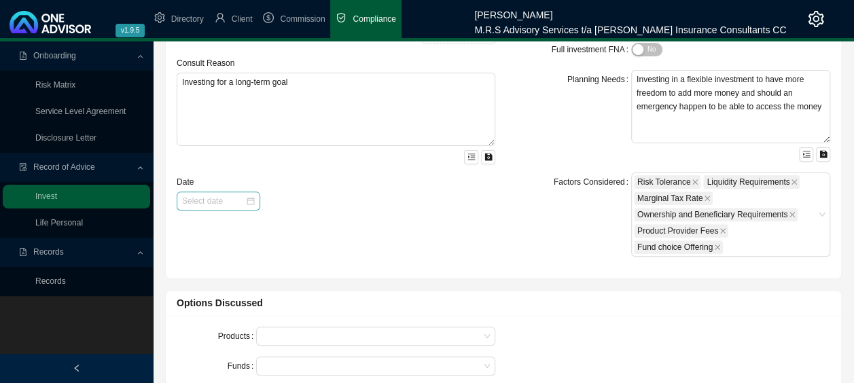
click at [256, 203] on div at bounding box center [219, 201] width 84 height 19
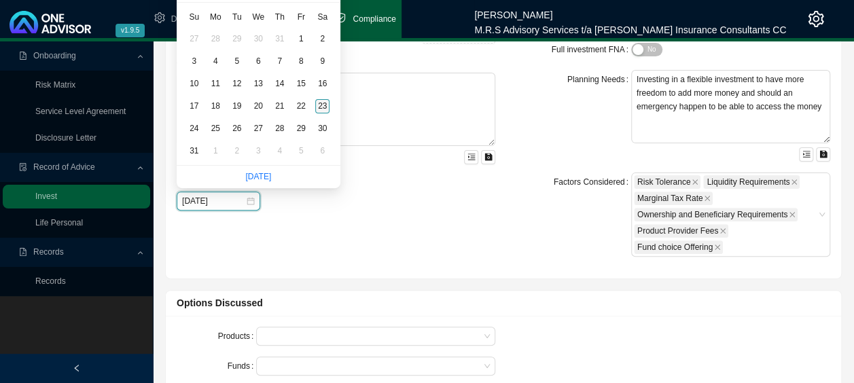
type input "[DATE]"
click at [323, 105] on div "23" at bounding box center [322, 106] width 14 height 14
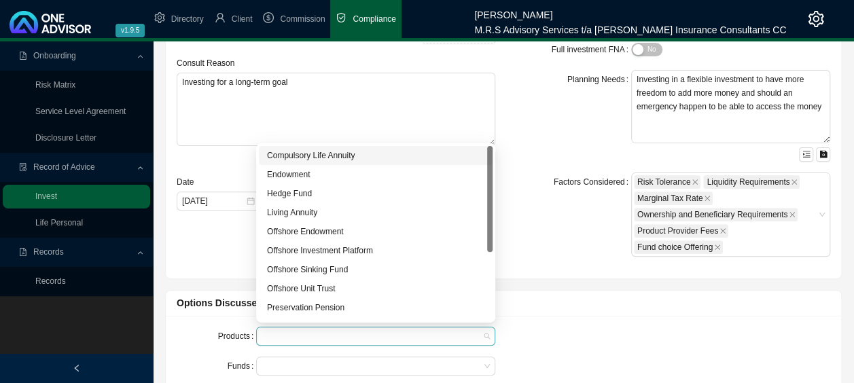
click at [310, 341] on div at bounding box center [375, 336] width 239 height 19
click at [302, 177] on div "Endowment" at bounding box center [375, 175] width 217 height 14
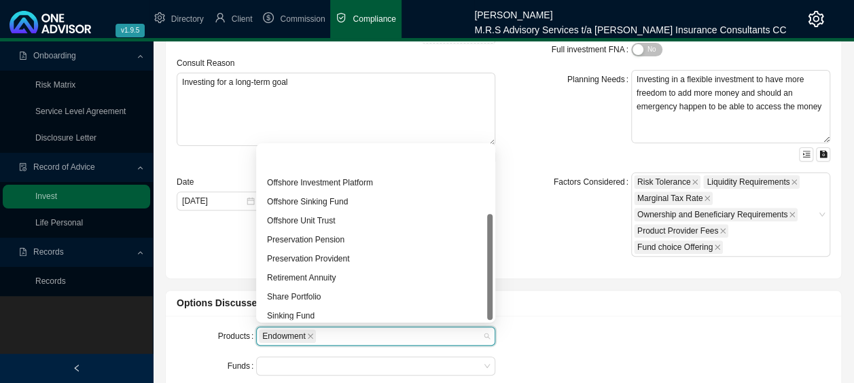
scroll to position [111, 0]
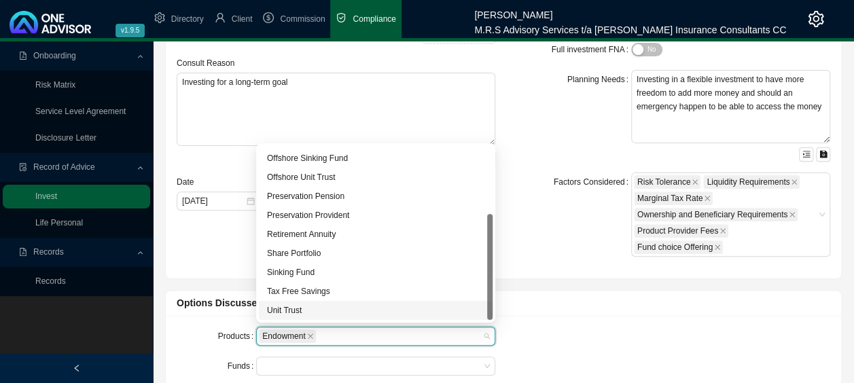
click at [300, 311] on div "Unit Trust" at bounding box center [375, 311] width 217 height 14
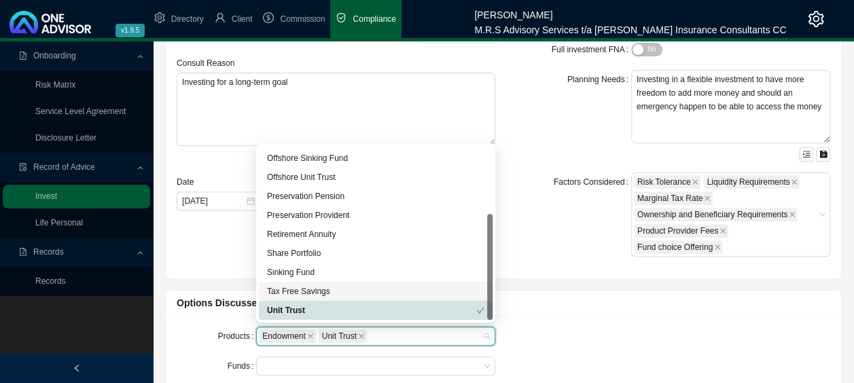
click at [329, 288] on div "Tax Free Savings" at bounding box center [375, 292] width 217 height 14
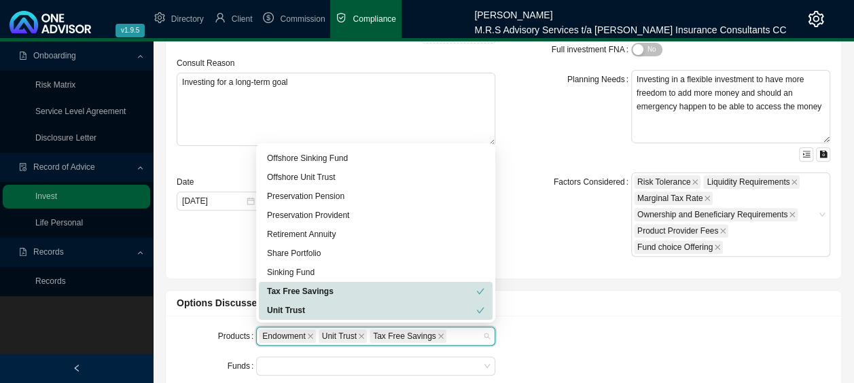
click at [555, 334] on div "Products Endowment Unit Trust Tax Free Savings Funds Companies" at bounding box center [503, 372] width 670 height 90
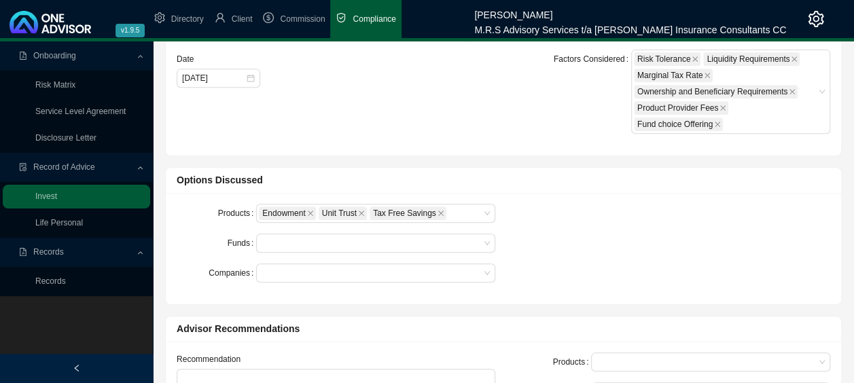
scroll to position [272, 0]
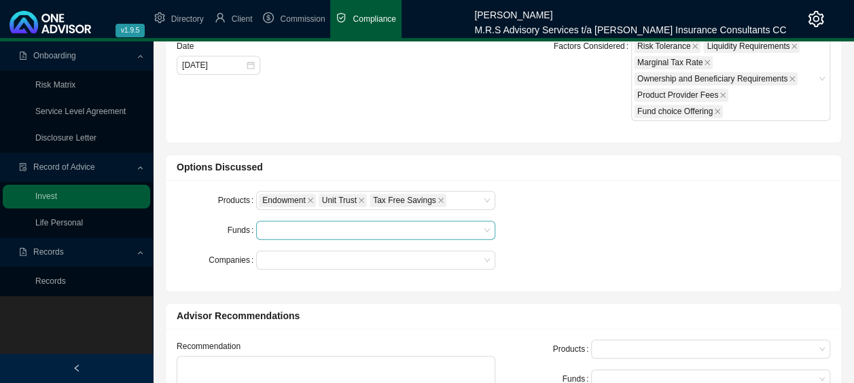
click at [333, 231] on div at bounding box center [369, 230] width 221 height 10
click at [307, 228] on div at bounding box center [369, 230] width 221 height 10
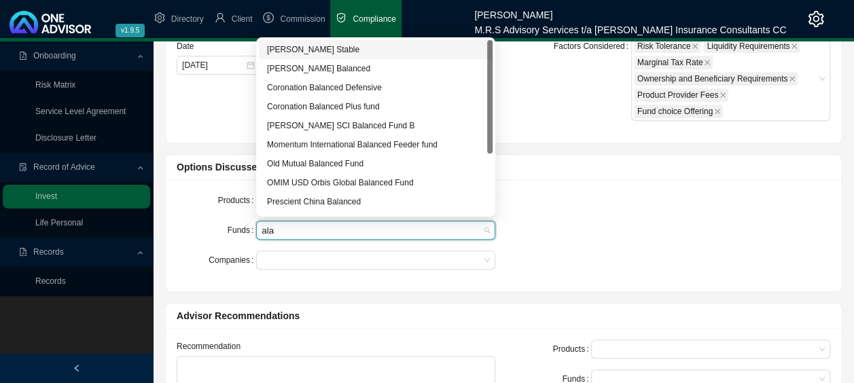
type input "[PERSON_NAME]"
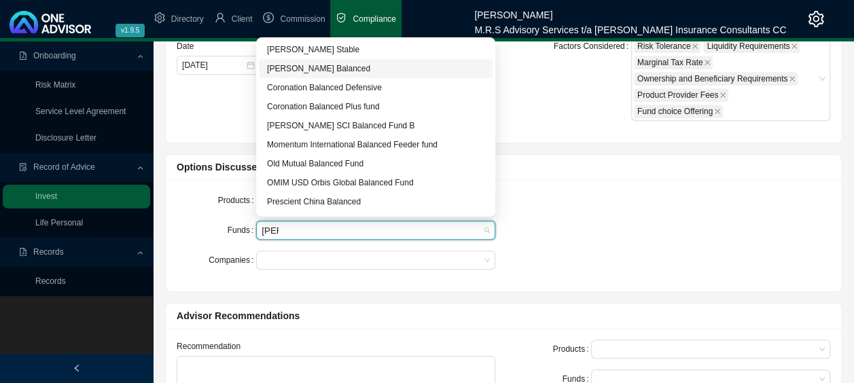
click at [322, 64] on div "[PERSON_NAME] Balanced" at bounding box center [375, 69] width 217 height 14
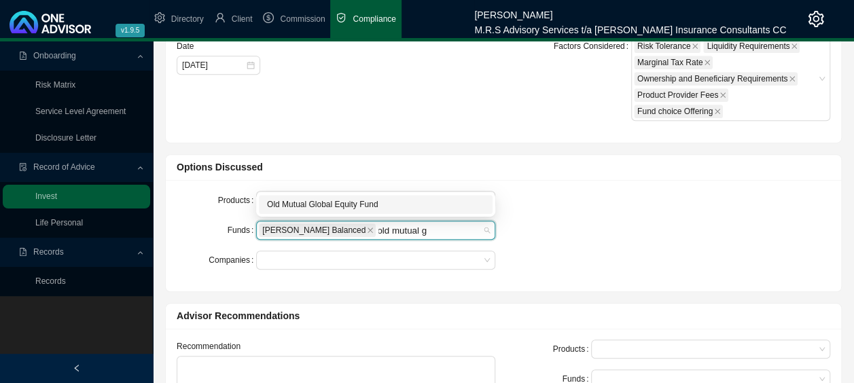
scroll to position [0, 3]
type input "old mutual"
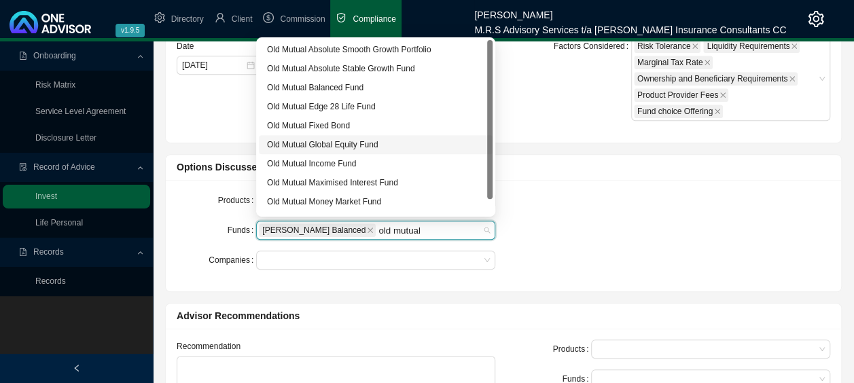
click at [355, 141] on div "Old Mutual Global Equity Fund" at bounding box center [375, 145] width 217 height 14
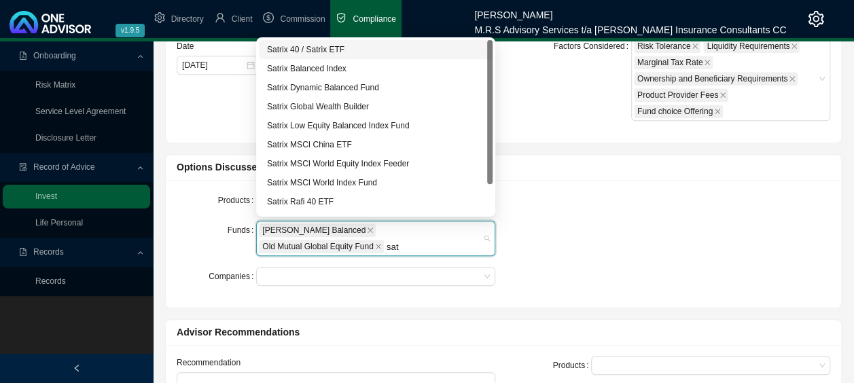
type input "satr"
click at [406, 128] on div "Satrix Low Equity Balanced Index Fund" at bounding box center [375, 126] width 217 height 14
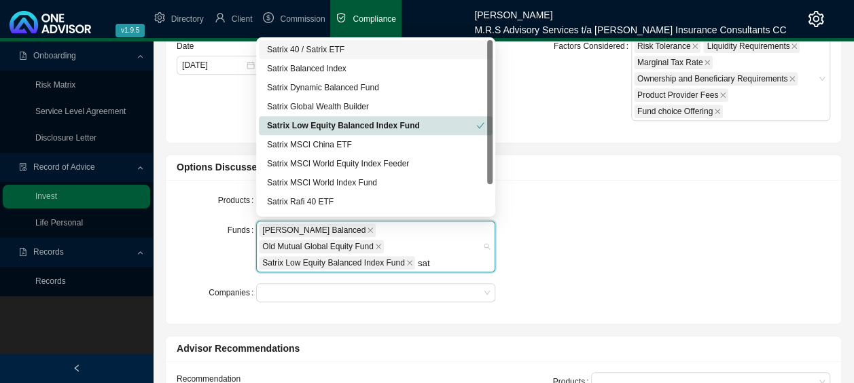
type input "satr"
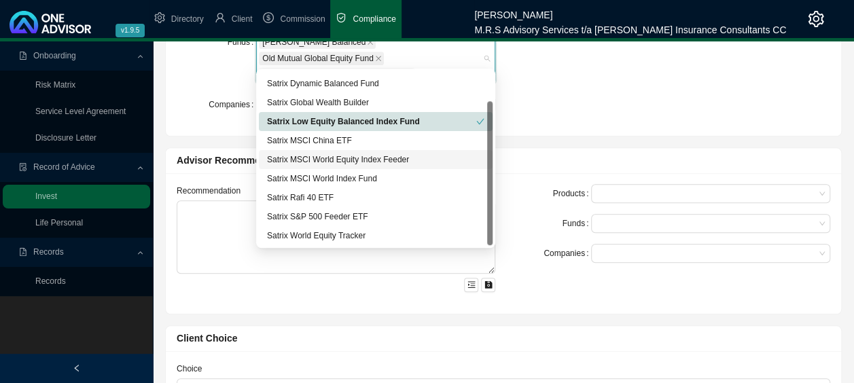
scroll to position [475, 0]
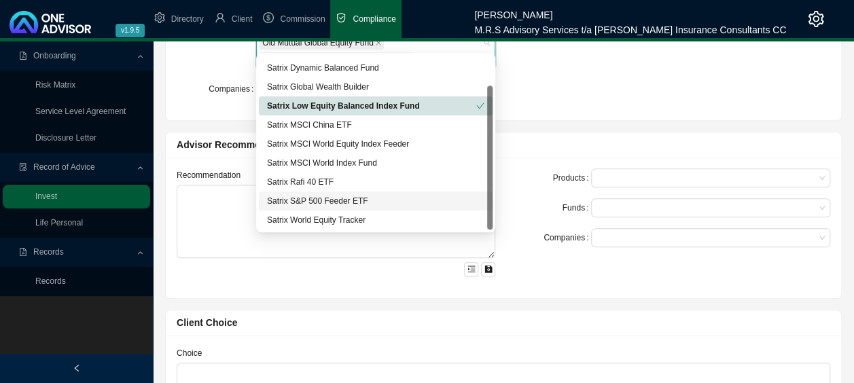
click at [367, 202] on div "Satrix S&P 500 Feeder ETF" at bounding box center [375, 201] width 217 height 14
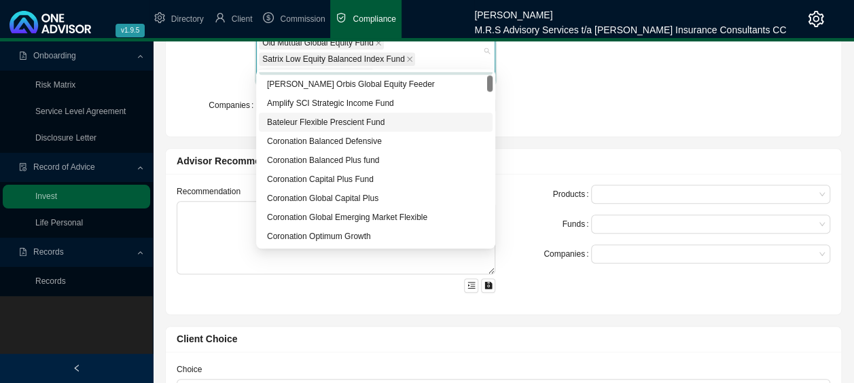
click at [547, 88] on div "Products Endowment Unit Trust Tax Free Savings Funds [PERSON_NAME] Balanced Old…" at bounding box center [503, 56] width 670 height 139
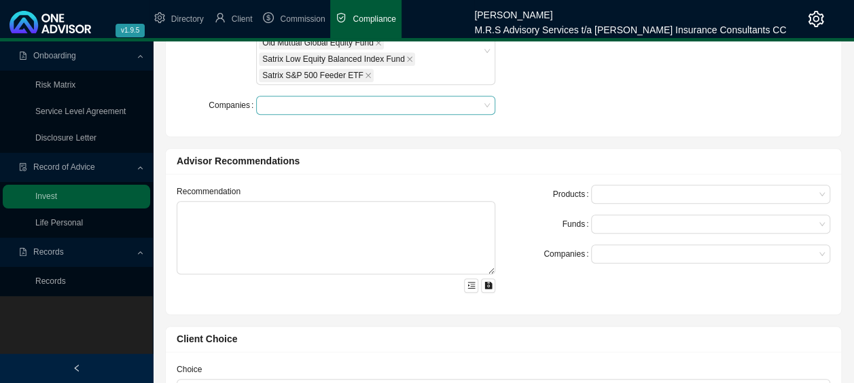
click at [442, 101] on div at bounding box center [369, 106] width 221 height 10
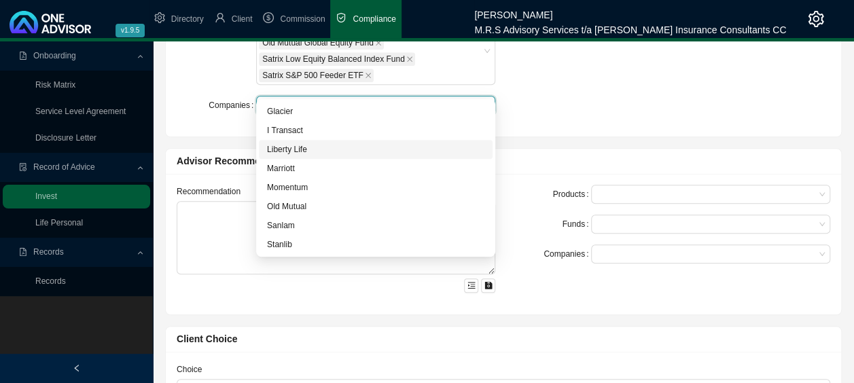
click at [296, 151] on div "Liberty Life" at bounding box center [375, 150] width 217 height 14
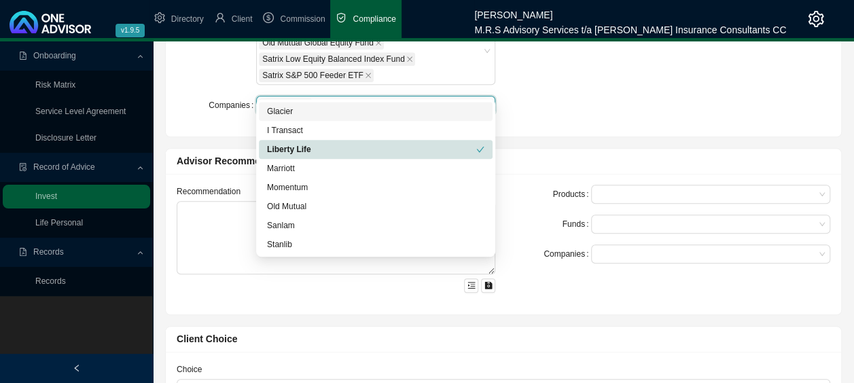
click at [293, 109] on div "Glacier" at bounding box center [375, 112] width 217 height 14
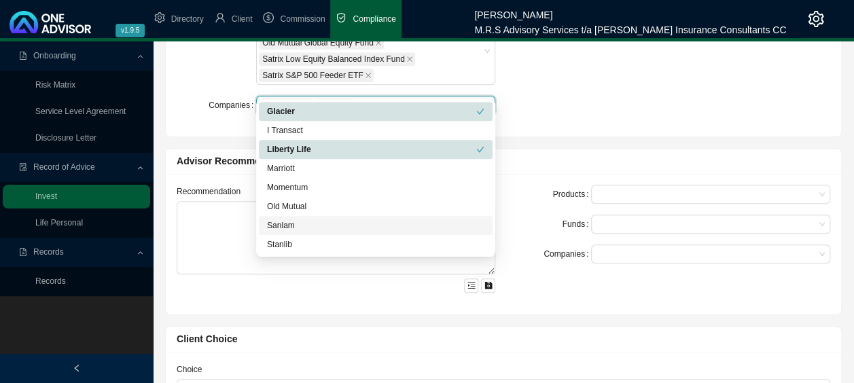
click at [285, 225] on div "Sanlam" at bounding box center [375, 226] width 217 height 14
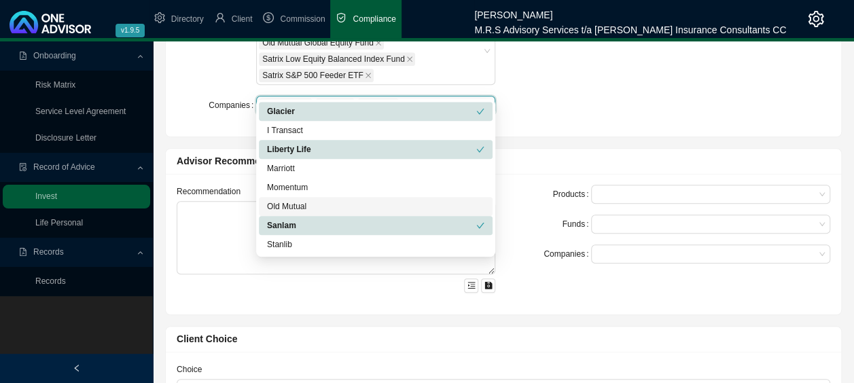
click at [302, 209] on div "Old Mutual" at bounding box center [375, 207] width 217 height 14
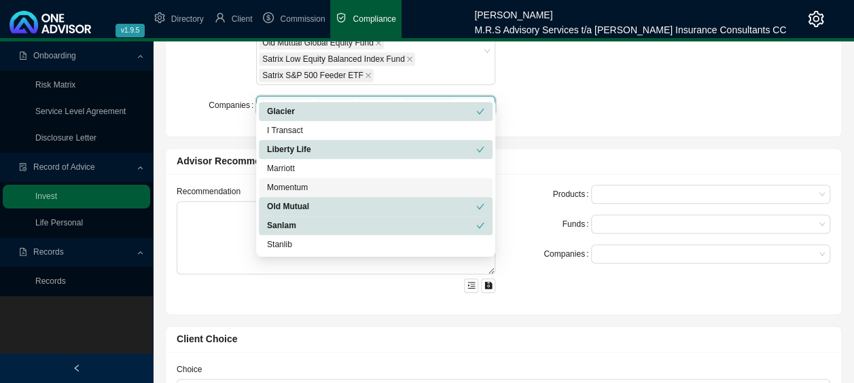
click at [556, 109] on div "Products Endowment Unit Trust Tax Free Savings Funds [PERSON_NAME] Balanced Old…" at bounding box center [503, 56] width 675 height 160
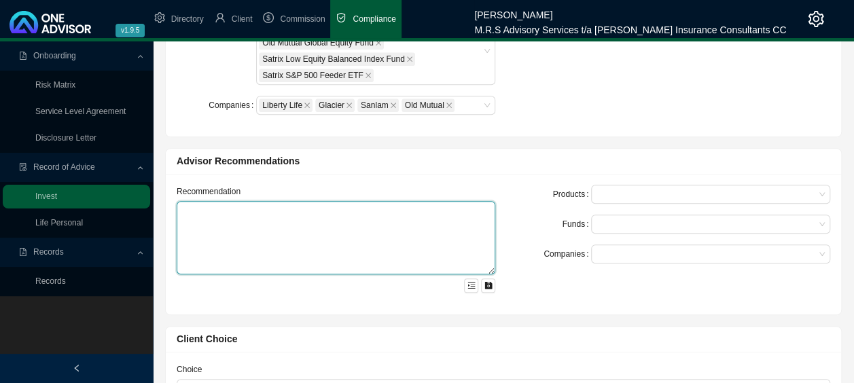
click at [338, 204] on textarea at bounding box center [336, 237] width 319 height 73
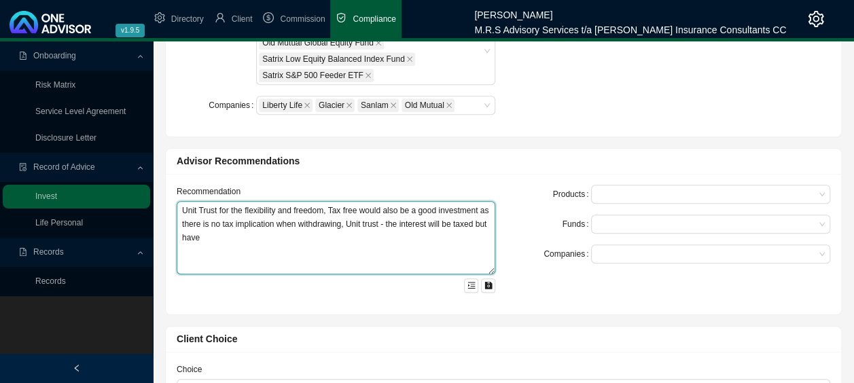
click at [228, 221] on textarea "Unit Trust for the flexibility and freedom, Tax free would also be a good inves…" at bounding box center [336, 237] width 319 height 73
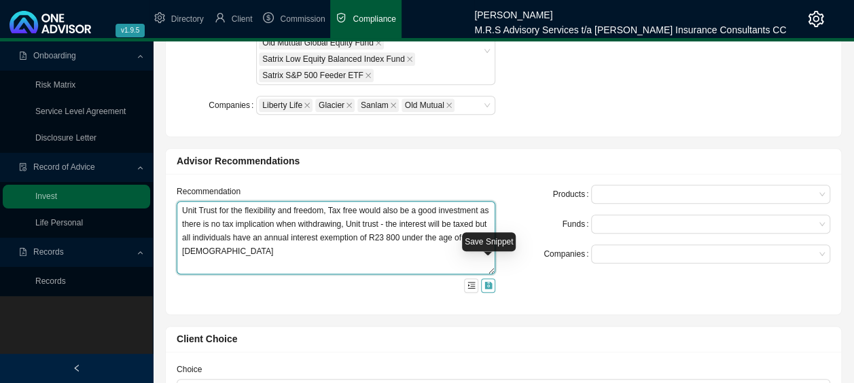
type textarea "Unit Trust for the flexibility and freedom, Tax free would also be a good inves…"
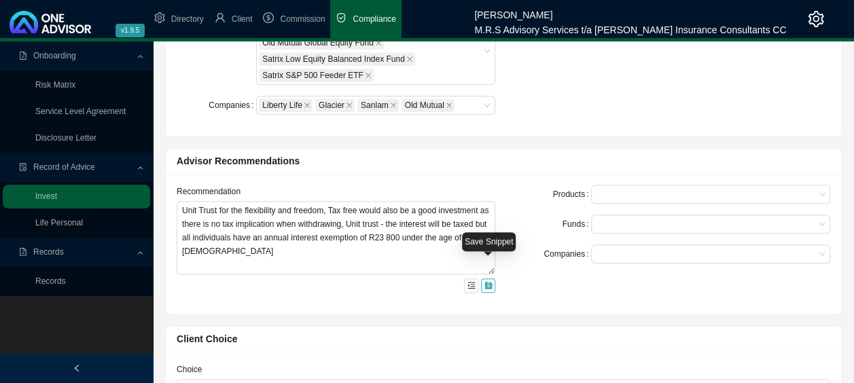
click at [490, 282] on icon "save" at bounding box center [487, 285] width 7 height 7
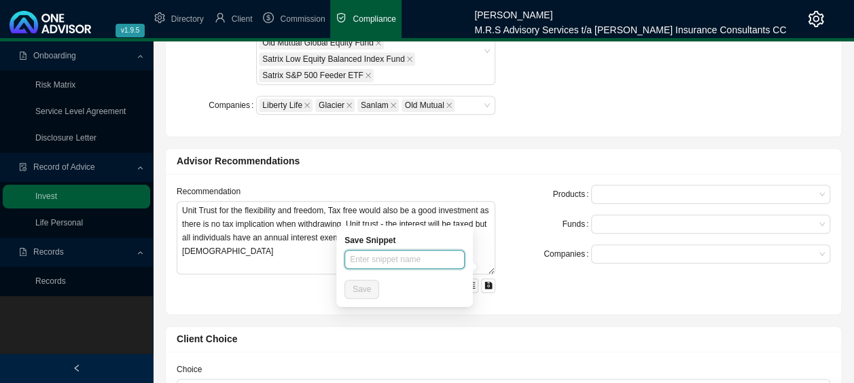
click at [369, 266] on input "text" at bounding box center [404, 259] width 120 height 19
type input "Unit Trust"
click at [654, 189] on div at bounding box center [704, 194] width 221 height 10
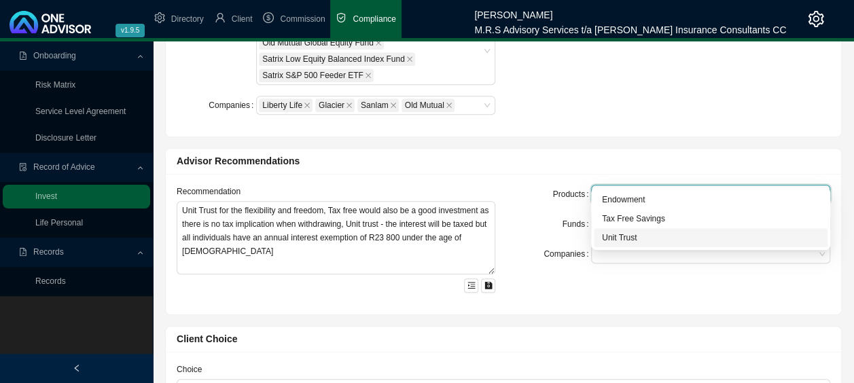
click at [636, 237] on div "Unit Trust" at bounding box center [710, 238] width 217 height 14
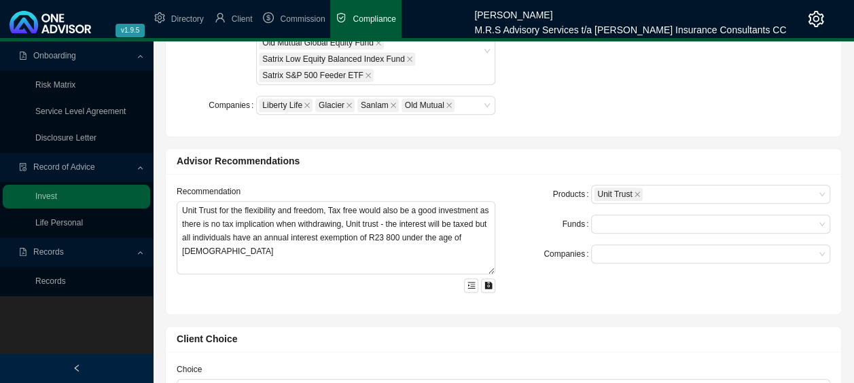
click at [555, 289] on div "Recommendation Unit Trust for the flexibility and freedom, Tax free would also …" at bounding box center [503, 244] width 675 height 141
click at [659, 219] on div at bounding box center [704, 224] width 221 height 10
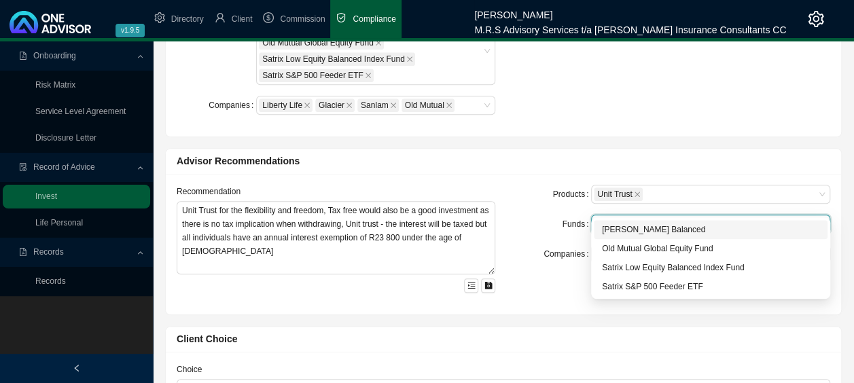
click at [649, 223] on div "[PERSON_NAME] Balanced" at bounding box center [710, 230] width 217 height 14
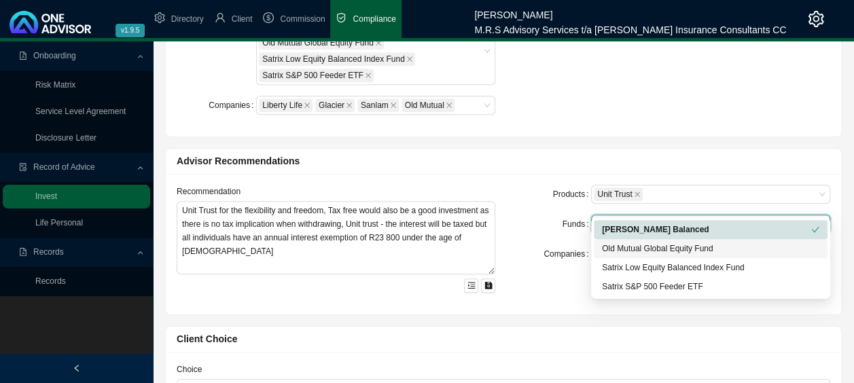
click at [647, 244] on div "Old Mutual Global Equity Fund" at bounding box center [710, 249] width 217 height 14
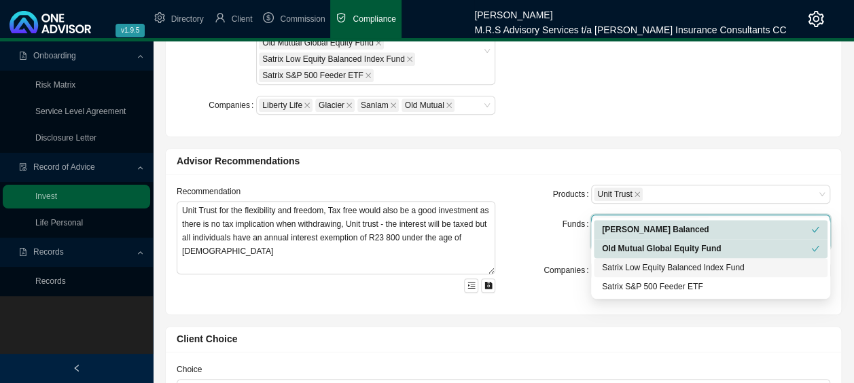
click at [647, 267] on div "Satrix Low Equity Balanced Index Fund" at bounding box center [710, 268] width 217 height 14
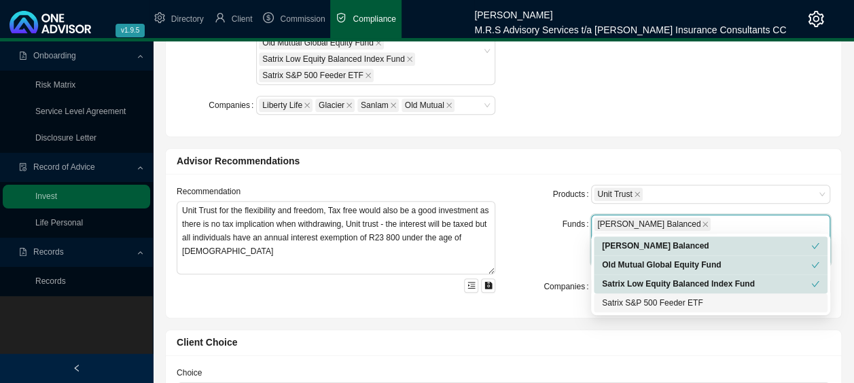
click at [634, 306] on div "Satrix S&P 500 Feeder ETF" at bounding box center [710, 303] width 217 height 14
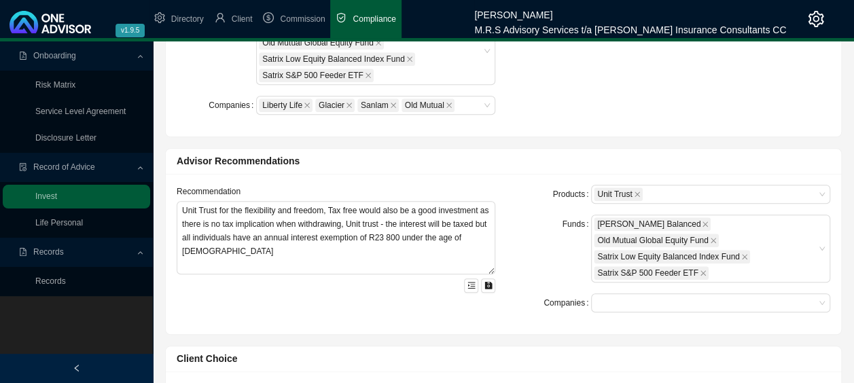
click at [554, 293] on div "Recommendation Unit Trust for the flexibility and freedom, Tax free would also …" at bounding box center [503, 254] width 675 height 160
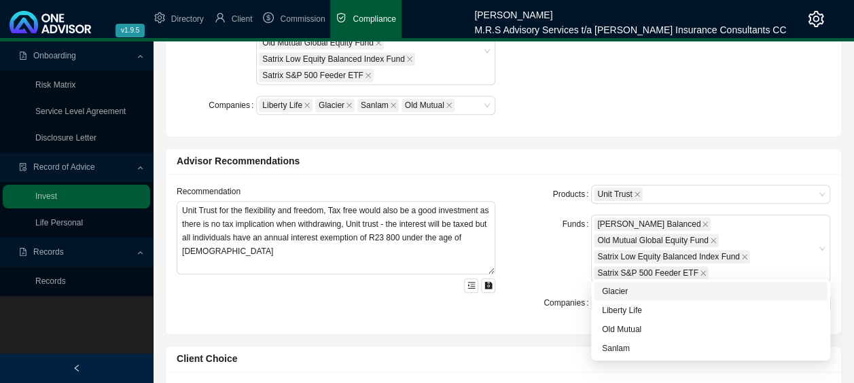
click at [636, 298] on div at bounding box center [704, 303] width 221 height 10
click at [636, 291] on div "Glacier" at bounding box center [710, 292] width 217 height 14
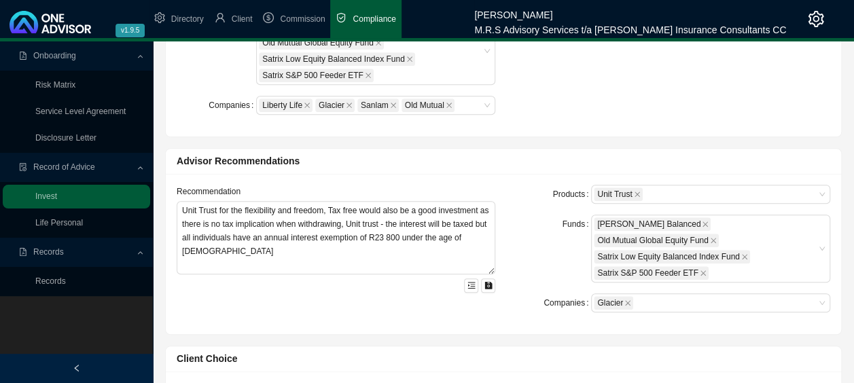
click at [356, 293] on div "Recommendation Unit Trust for the flexibility and freedom, Tax free would also …" at bounding box center [503, 254] width 675 height 160
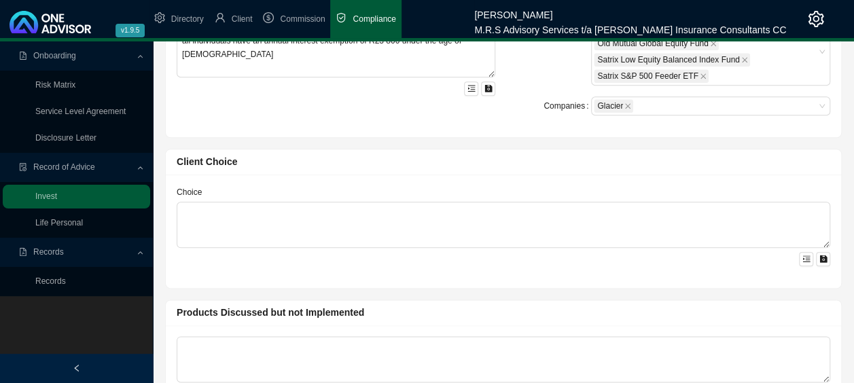
scroll to position [679, 0]
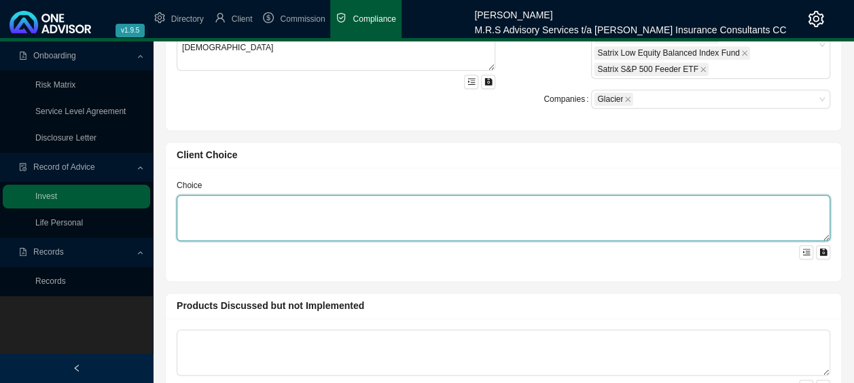
click at [307, 195] on textarea at bounding box center [503, 218] width 653 height 46
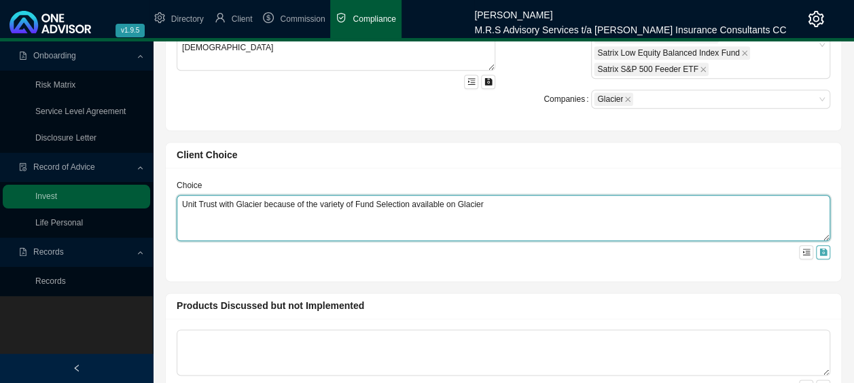
type textarea "Unit Trust with Glacier because of the variety of Fund Selection available on G…"
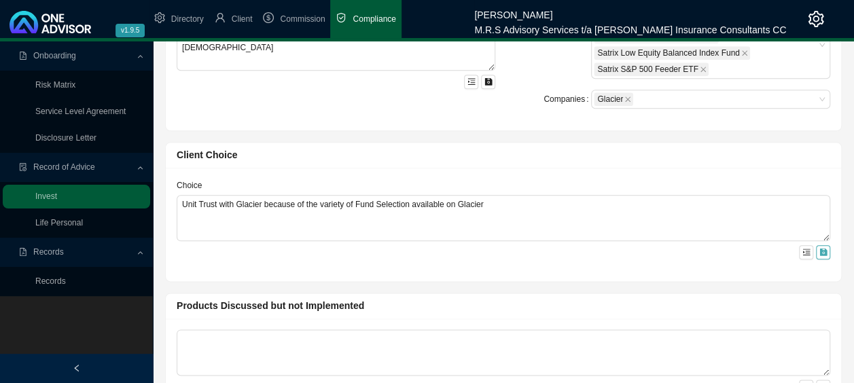
click at [822, 249] on icon "save" at bounding box center [822, 252] width 7 height 7
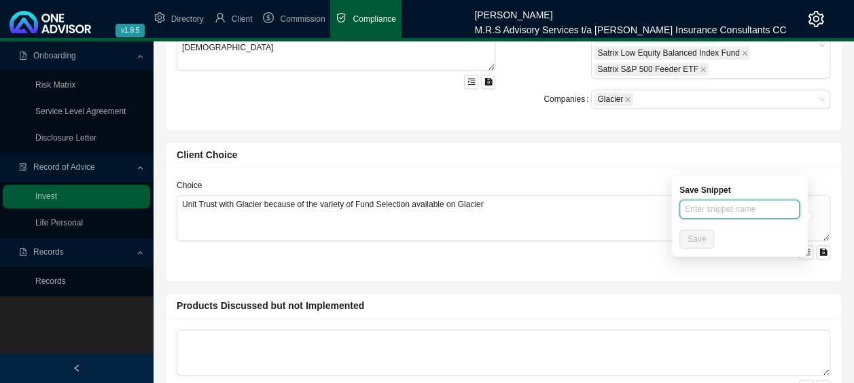
click at [747, 213] on input "text" at bounding box center [739, 209] width 120 height 19
type input "U"
type input "F"
type input "z"
type input "Glacier - Fund availability"
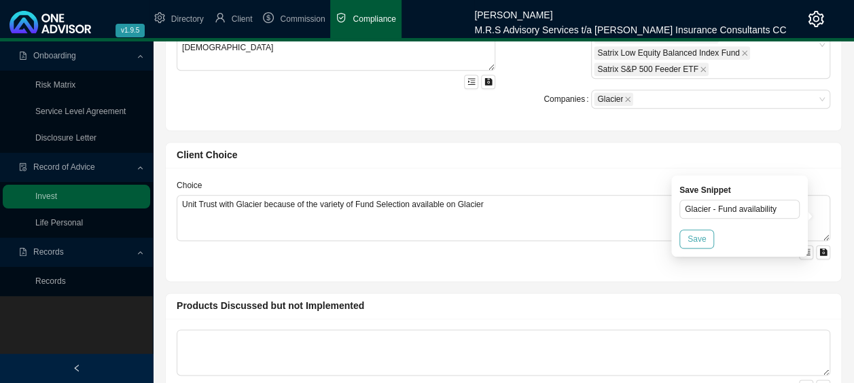
click at [697, 241] on span "Save" at bounding box center [696, 239] width 18 height 14
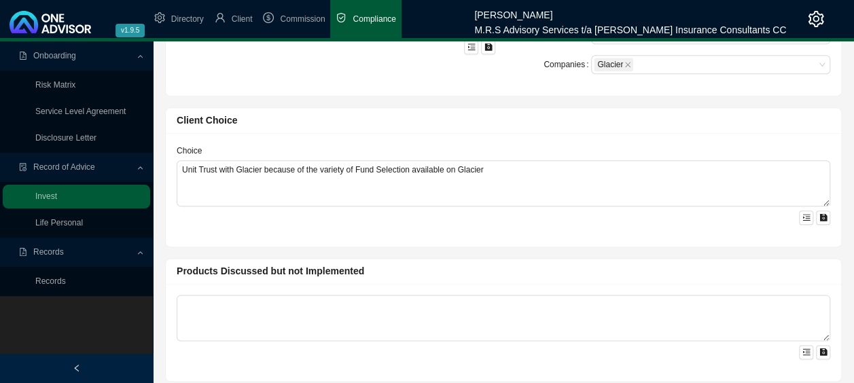
scroll to position [731, 0]
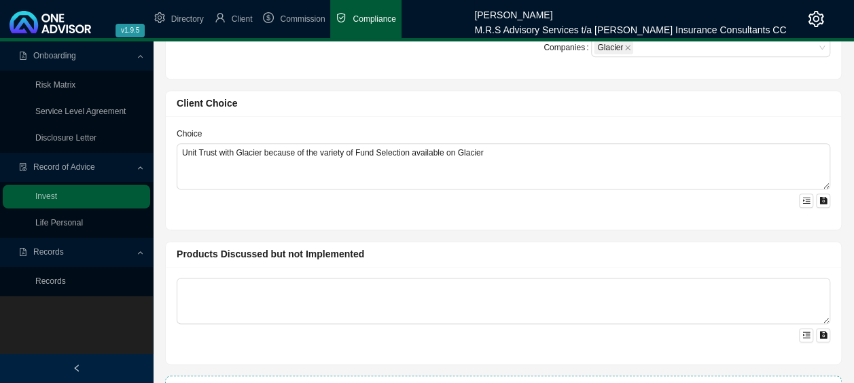
click at [511, 380] on span "Add Investment" at bounding box center [509, 387] width 66 height 15
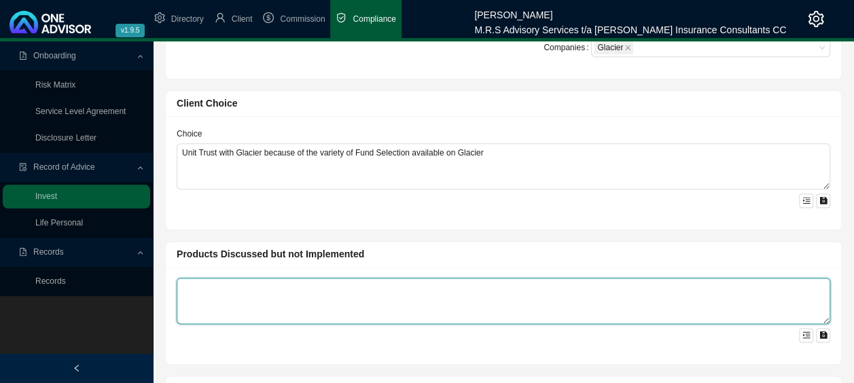
click at [319, 278] on textarea at bounding box center [503, 301] width 653 height 46
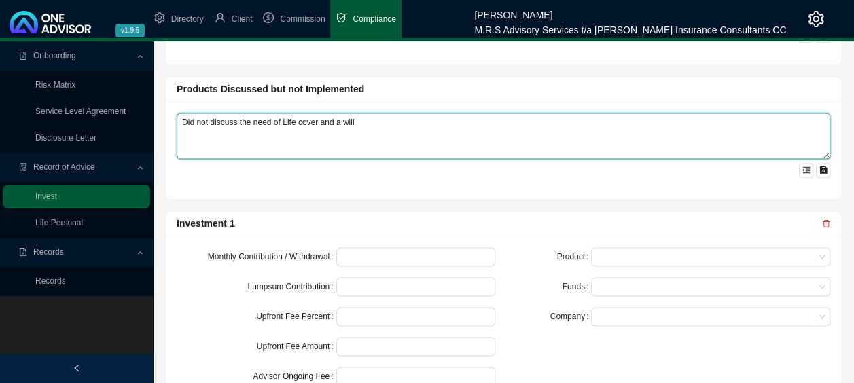
scroll to position [939, 0]
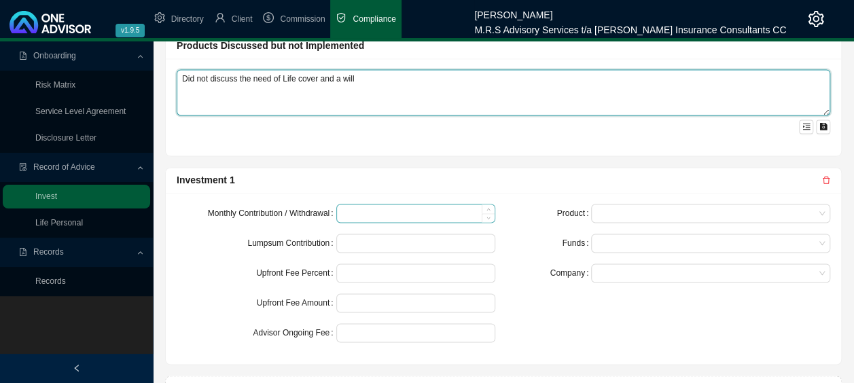
type textarea "Did not discuss the need of Life cover and a will"
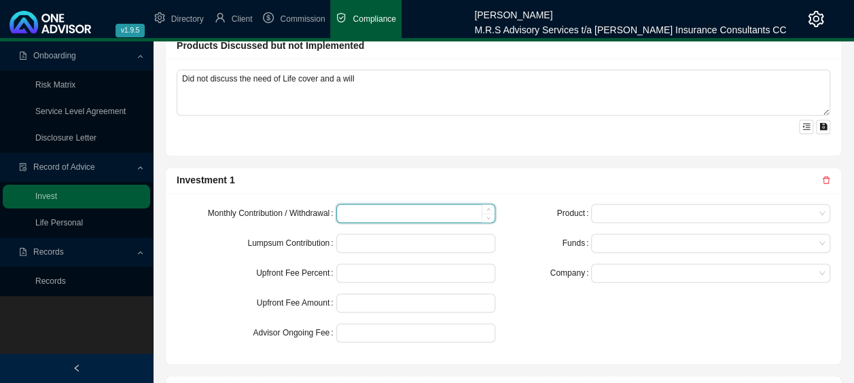
click at [380, 204] on input at bounding box center [416, 213] width 158 height 18
type input "3000"
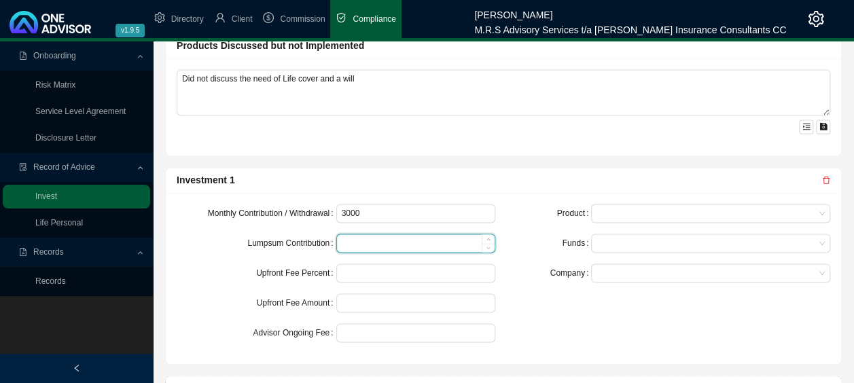
click at [386, 234] on input at bounding box center [416, 243] width 158 height 18
type input "0"
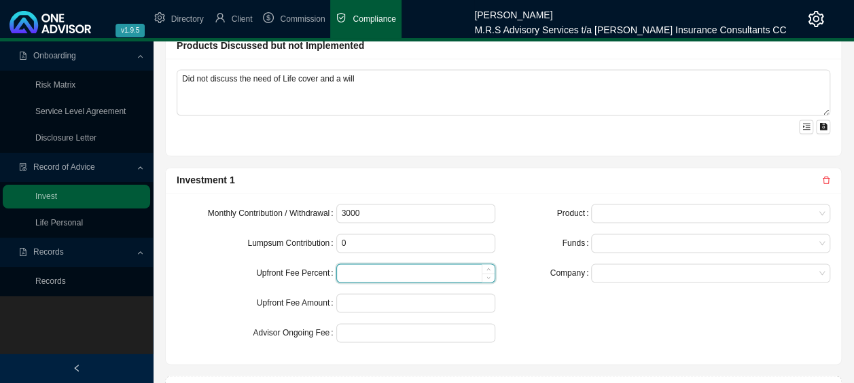
click at [371, 264] on input at bounding box center [416, 273] width 158 height 18
click at [378, 264] on input at bounding box center [416, 273] width 158 height 18
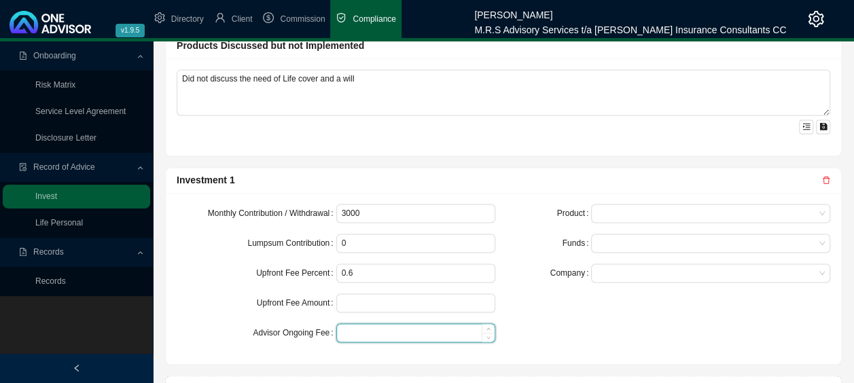
type input "0.60"
click at [354, 324] on input at bounding box center [416, 333] width 158 height 18
type input "1.00"
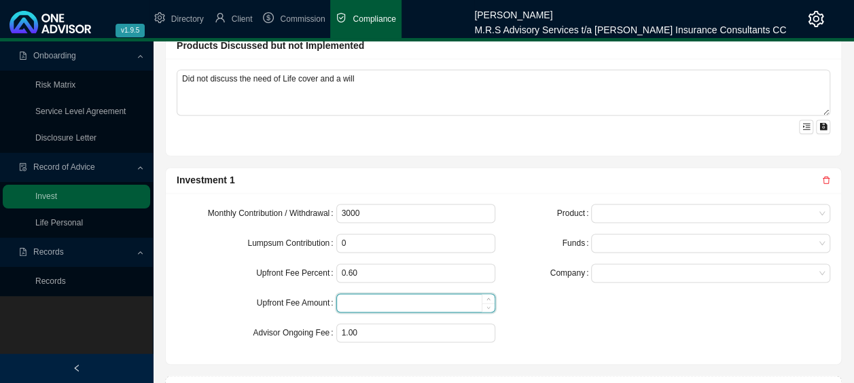
click at [360, 294] on input at bounding box center [416, 303] width 158 height 18
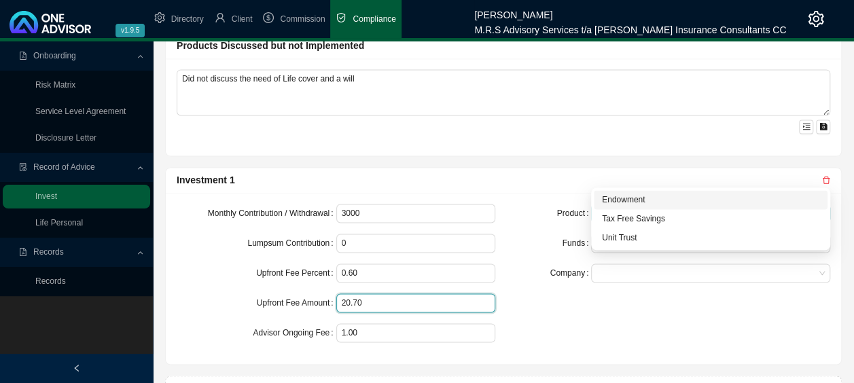
click at [700, 204] on span at bounding box center [710, 213] width 228 height 18
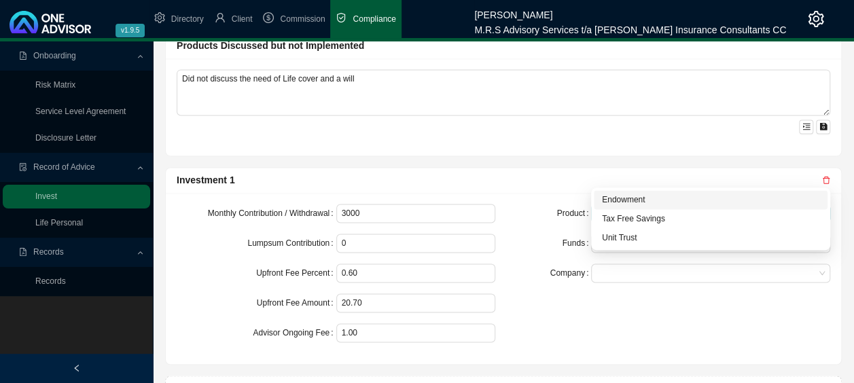
type input "21"
click at [650, 204] on div "Endowment" at bounding box center [710, 200] width 217 height 14
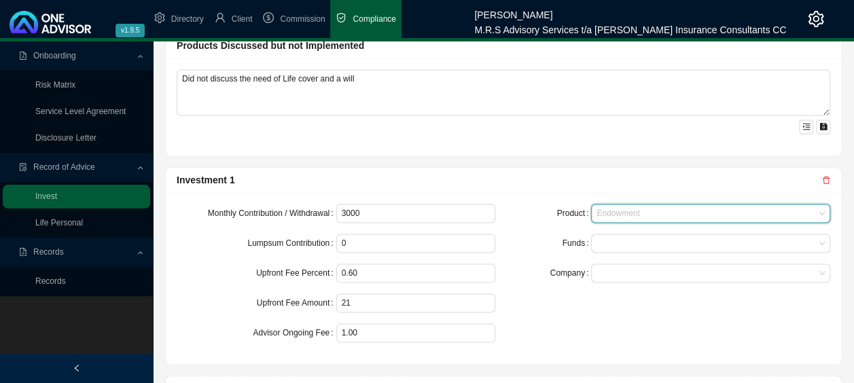
click at [686, 204] on span "Endowment" at bounding box center [710, 213] width 228 height 18
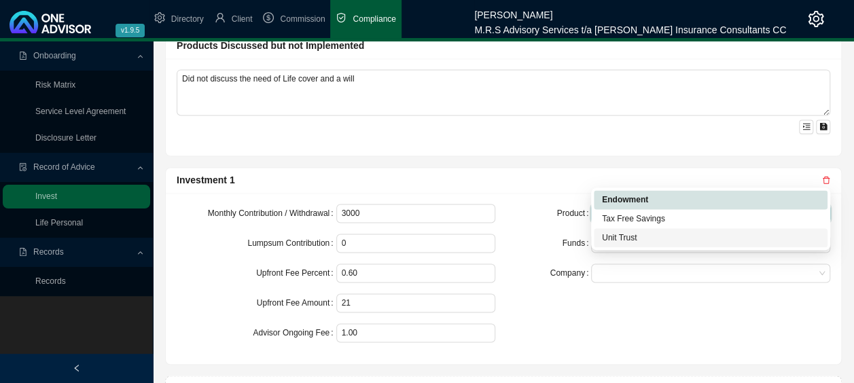
click at [643, 242] on div "Unit Trust" at bounding box center [710, 238] width 217 height 14
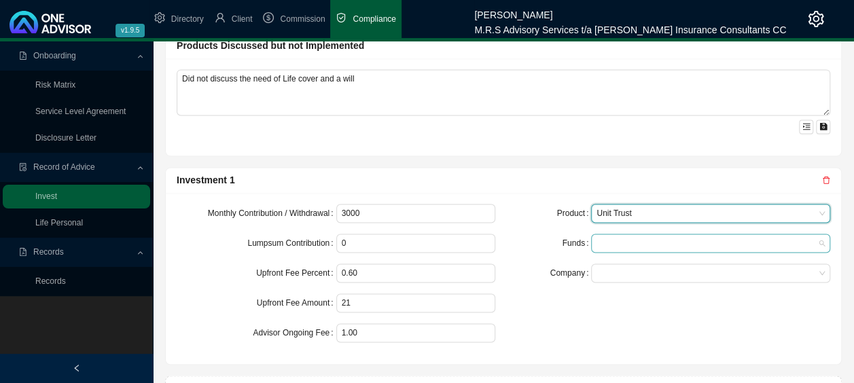
click at [687, 238] on div at bounding box center [704, 243] width 221 height 10
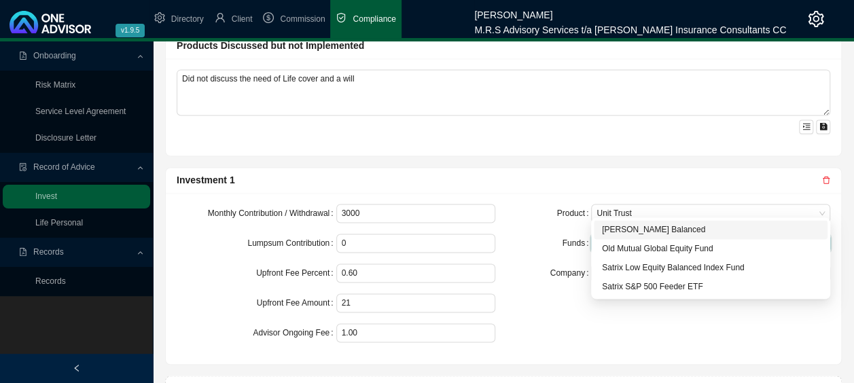
click at [674, 230] on div "[PERSON_NAME] Balanced" at bounding box center [710, 230] width 217 height 14
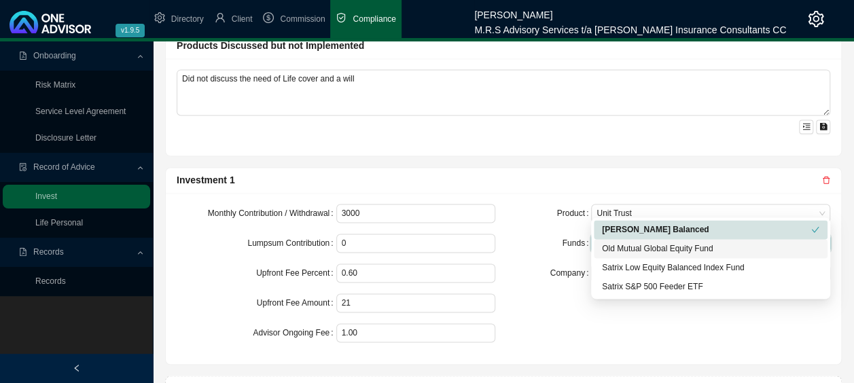
click at [677, 245] on div "Old Mutual Global Equity Fund" at bounding box center [710, 249] width 217 height 14
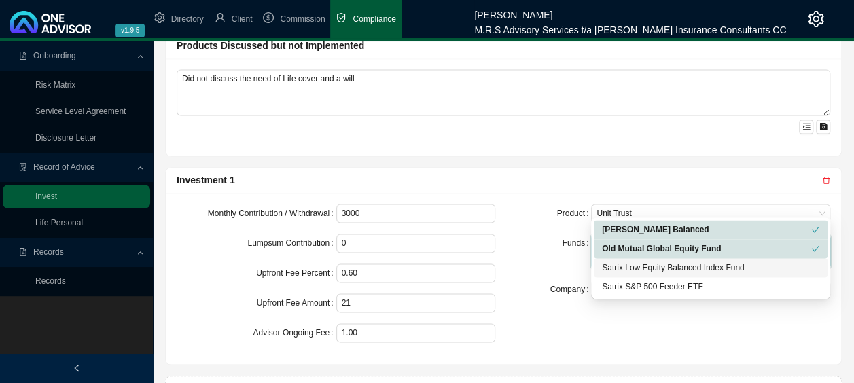
click at [676, 266] on div "Satrix Low Equity Balanced Index Fund" at bounding box center [710, 268] width 217 height 14
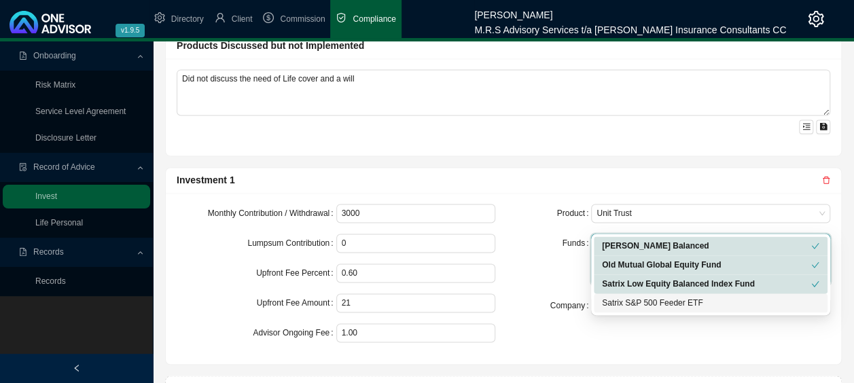
click at [665, 303] on div "Satrix S&P 500 Feeder ETF" at bounding box center [710, 303] width 217 height 14
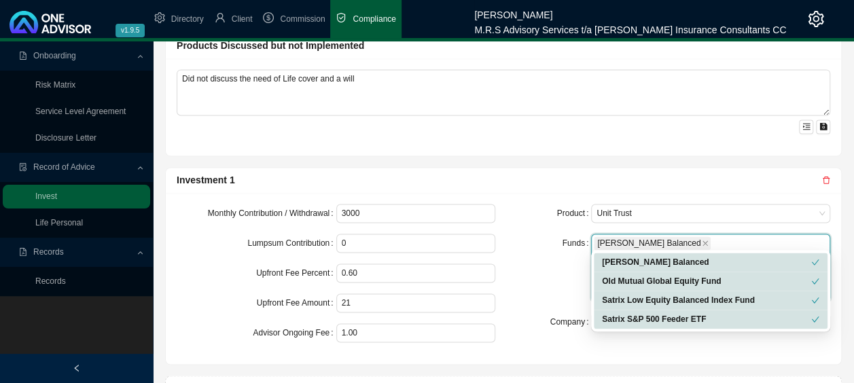
click at [557, 304] on div "Product Unit Trust Funds [PERSON_NAME] Balanced Old Mutual Global Equity Fund S…" at bounding box center [670, 278] width 335 height 149
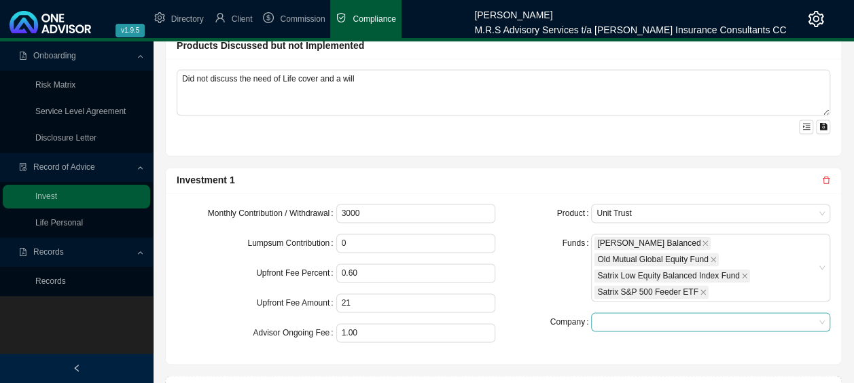
click at [631, 313] on span at bounding box center [710, 322] width 228 height 18
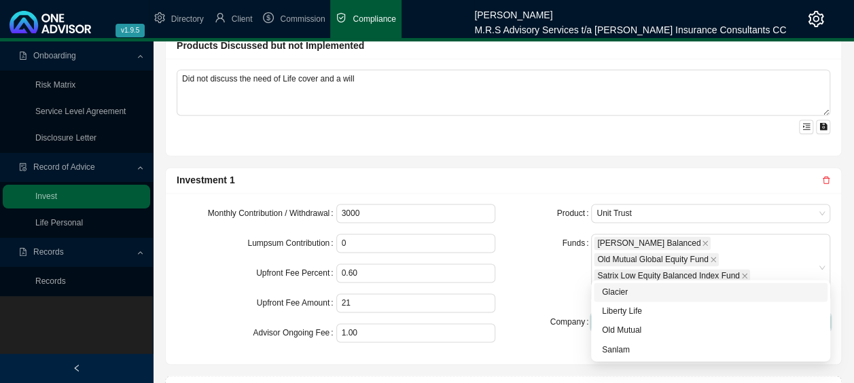
click at [626, 287] on div "Glacier" at bounding box center [710, 292] width 217 height 14
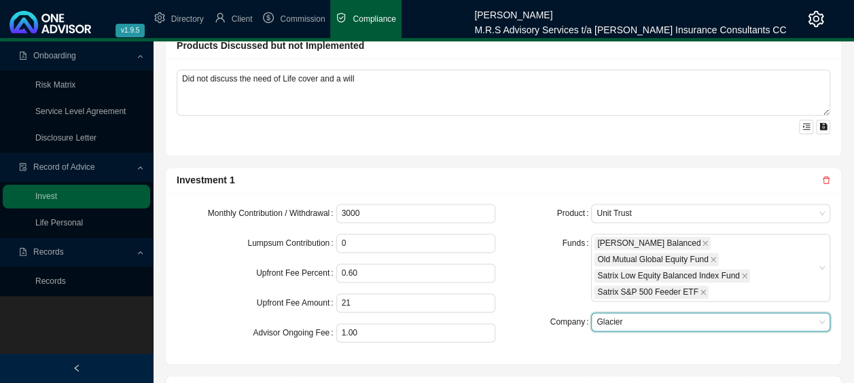
click at [552, 283] on div "Product Unit Trust Funds [PERSON_NAME] Balanced Old Mutual Global Equity Fund S…" at bounding box center [670, 278] width 335 height 149
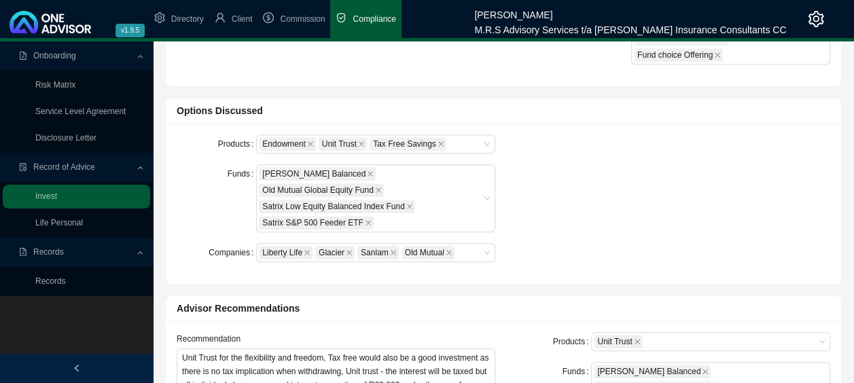
scroll to position [0, 0]
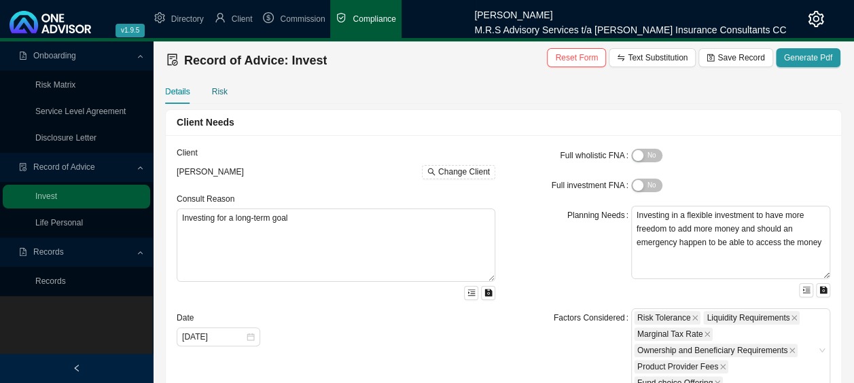
click at [221, 90] on div "Risk" at bounding box center [220, 92] width 16 height 14
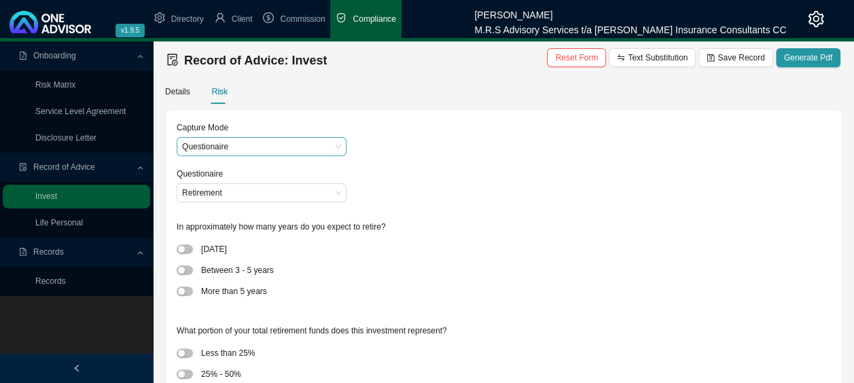
click at [244, 152] on span "Questionaire" at bounding box center [261, 147] width 159 height 18
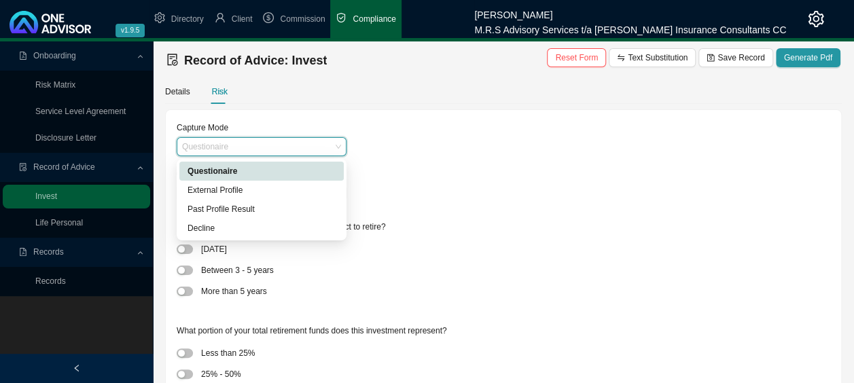
click at [244, 152] on span "Questionaire" at bounding box center [261, 147] width 159 height 18
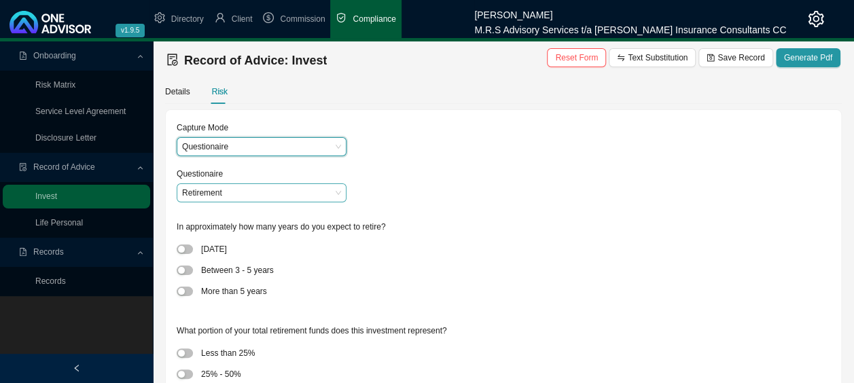
click at [246, 194] on span "Retirement" at bounding box center [261, 193] width 159 height 18
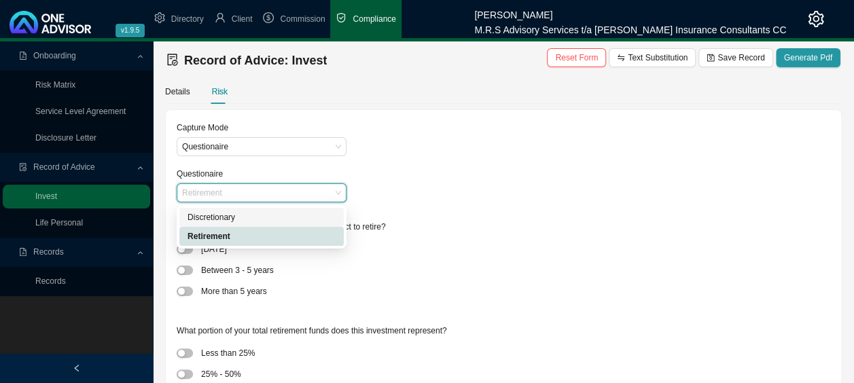
click at [238, 217] on div "Discretionary" at bounding box center [261, 218] width 148 height 14
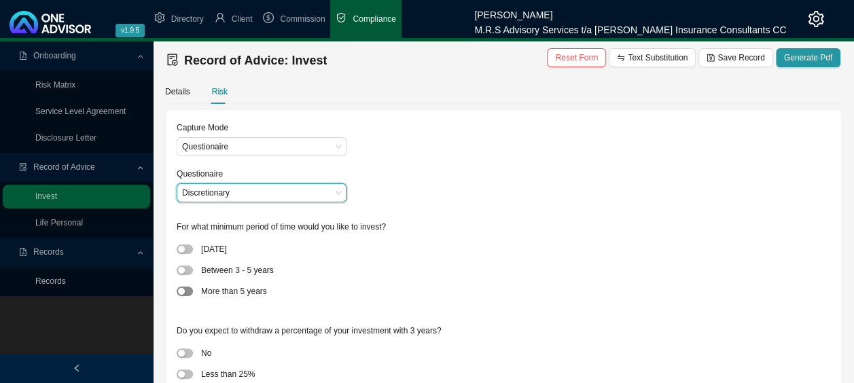
click at [192, 289] on span "button" at bounding box center [185, 292] width 16 height 10
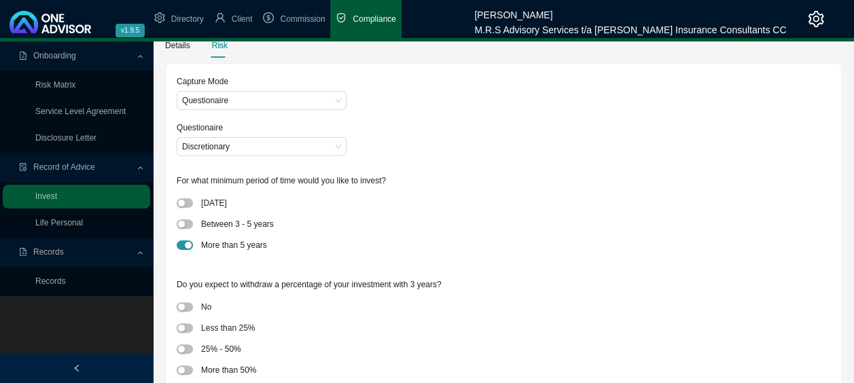
scroll to position [68, 0]
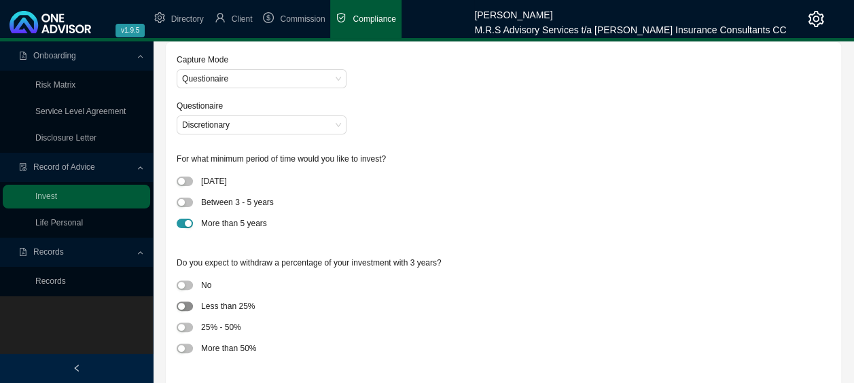
click at [189, 309] on span "button" at bounding box center [185, 307] width 16 height 10
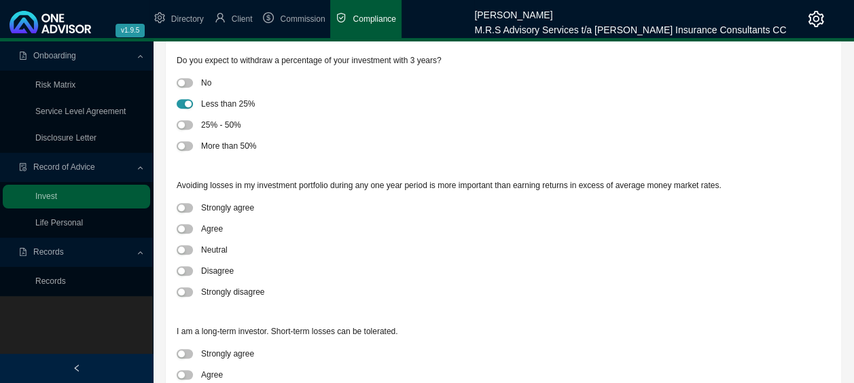
scroll to position [272, 0]
click at [187, 270] on span "button" at bounding box center [185, 270] width 16 height 10
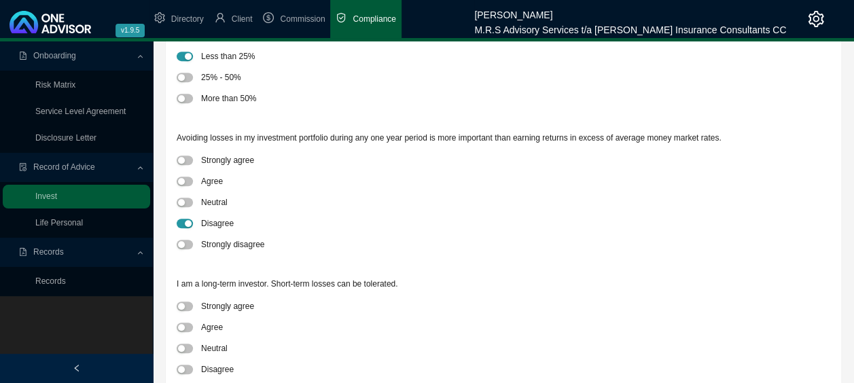
scroll to position [340, 0]
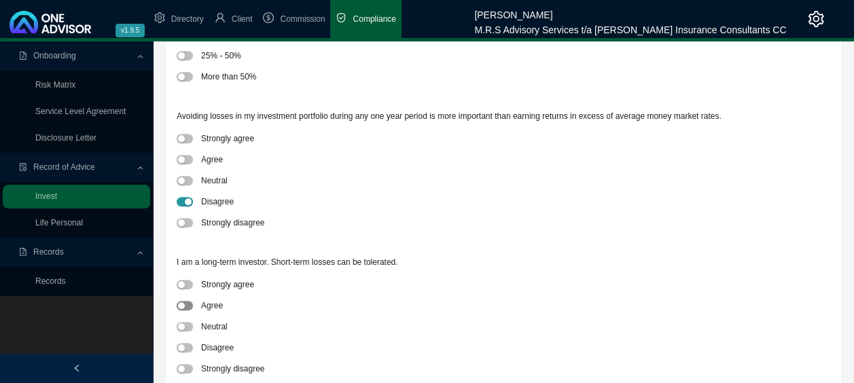
click at [189, 307] on span "button" at bounding box center [185, 306] width 16 height 10
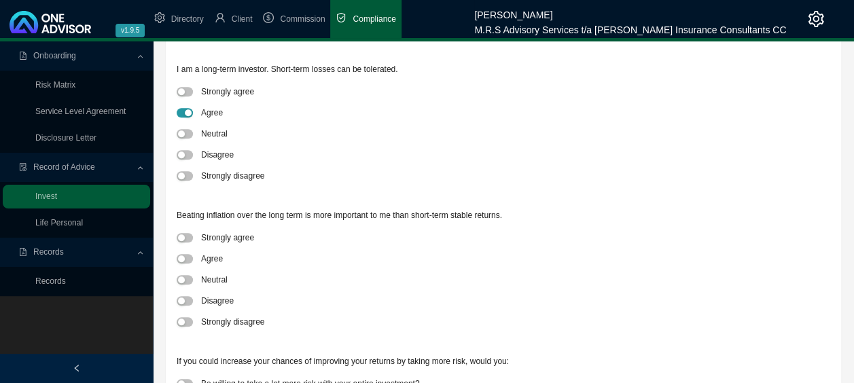
scroll to position [543, 0]
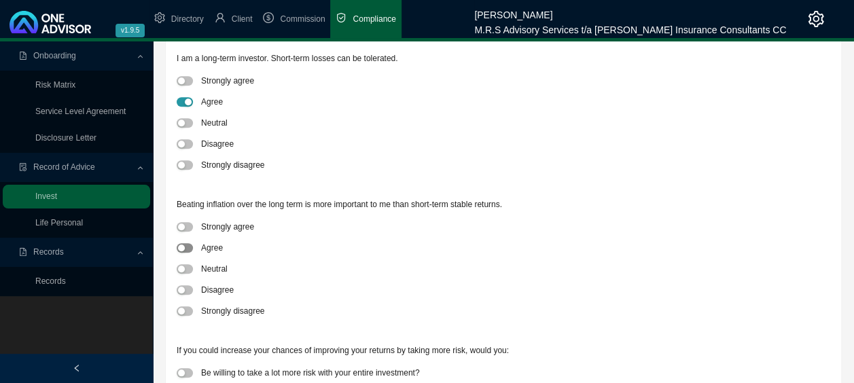
click at [186, 249] on span "button" at bounding box center [185, 248] width 16 height 10
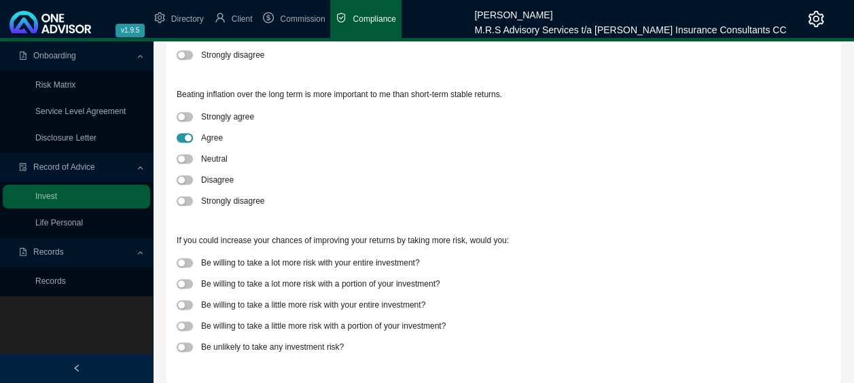
scroll to position [654, 0]
click at [190, 323] on span "button" at bounding box center [185, 326] width 16 height 10
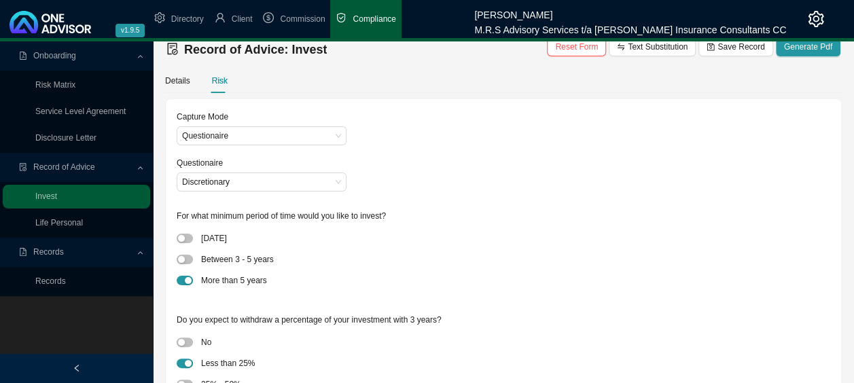
scroll to position [0, 0]
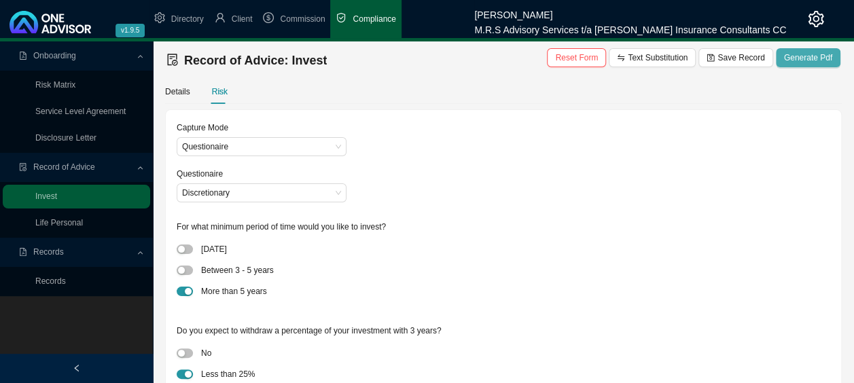
click at [816, 61] on span "Generate Pdf" at bounding box center [808, 58] width 48 height 14
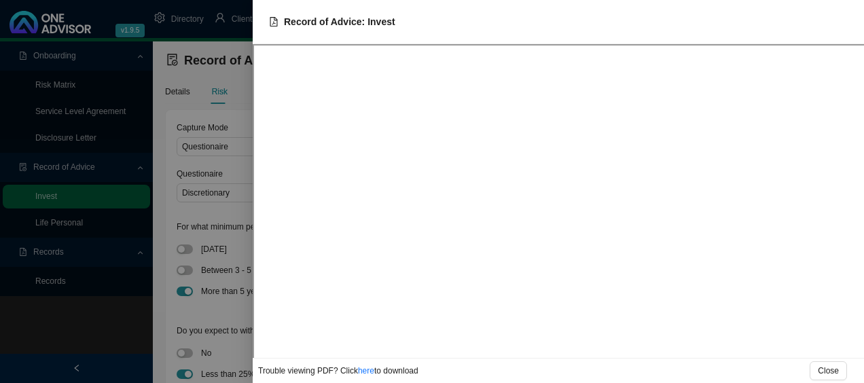
click at [115, 319] on div at bounding box center [432, 191] width 864 height 383
